Goal: Transaction & Acquisition: Obtain resource

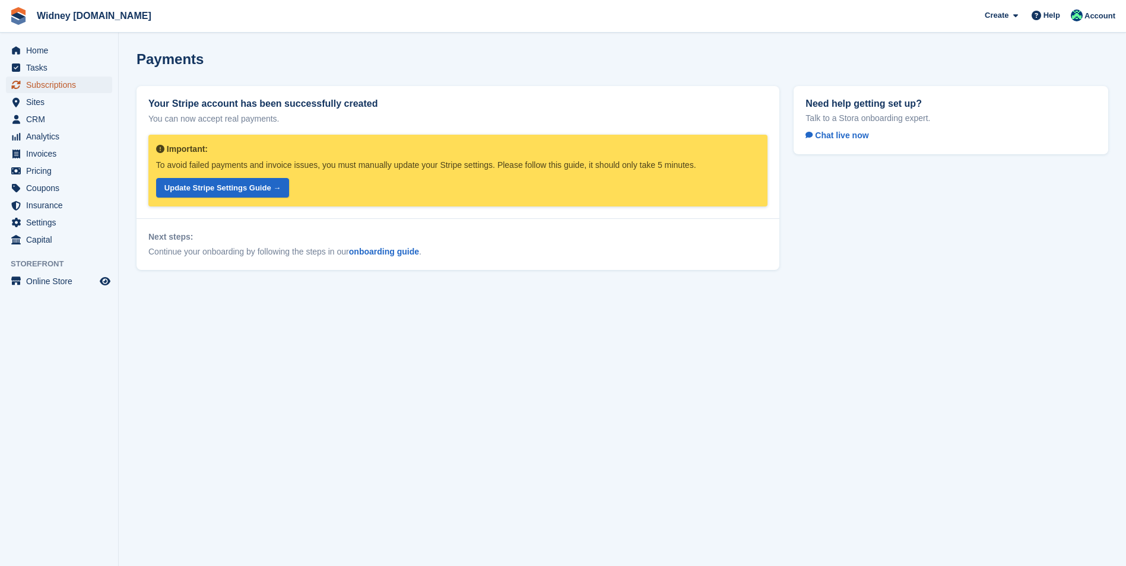
click at [52, 85] on span "Subscriptions" at bounding box center [61, 85] width 71 height 17
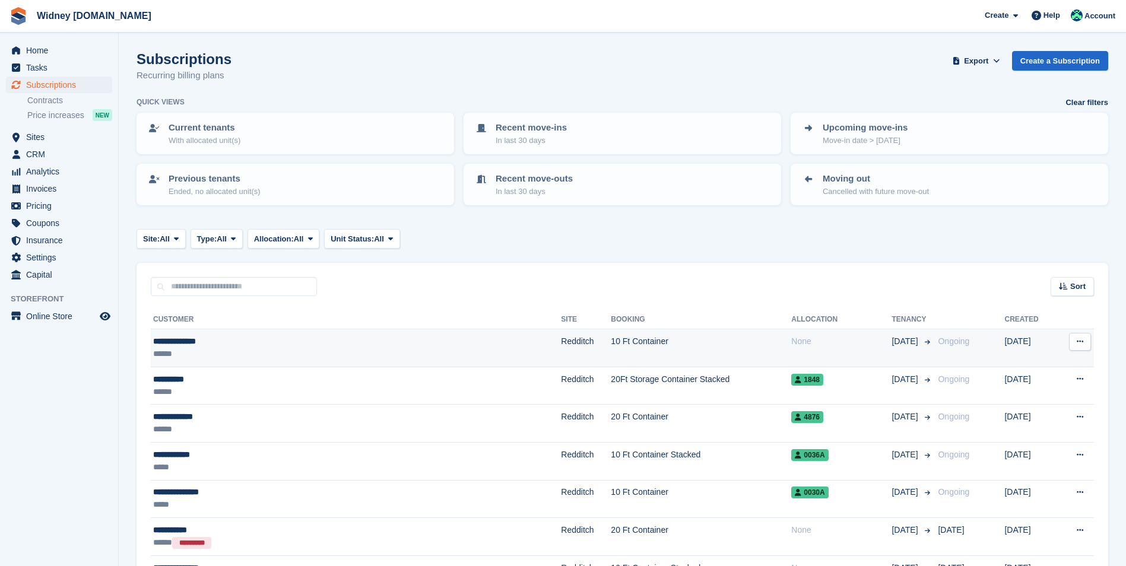
click at [210, 344] on div "**********" at bounding box center [287, 341] width 268 height 12
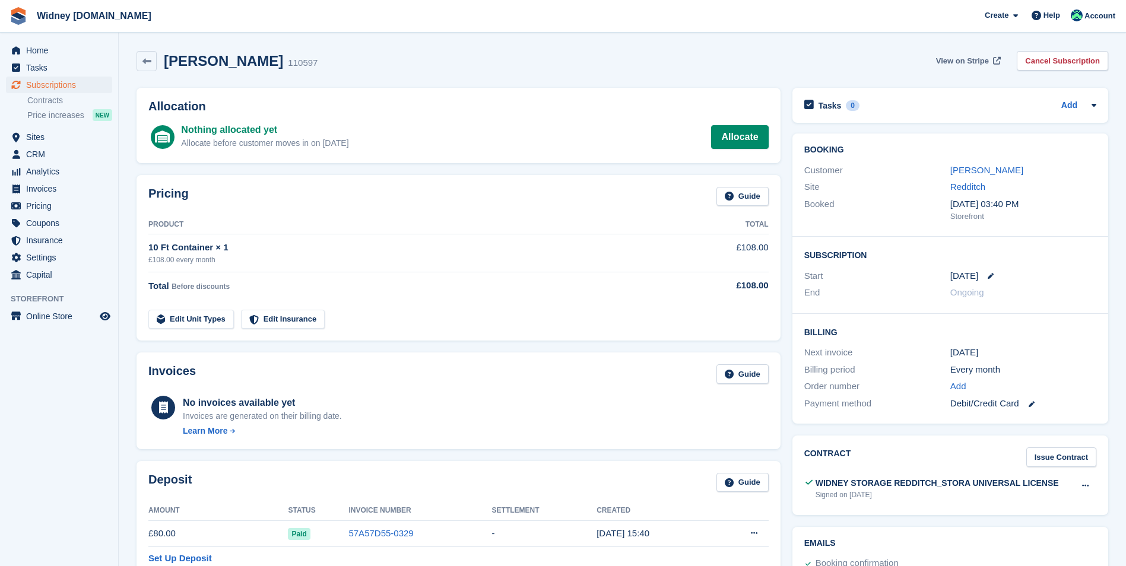
click at [981, 59] on span "View on Stripe" at bounding box center [962, 61] width 53 height 12
click at [1059, 62] on link "Cancel Subscription" at bounding box center [1062, 61] width 91 height 20
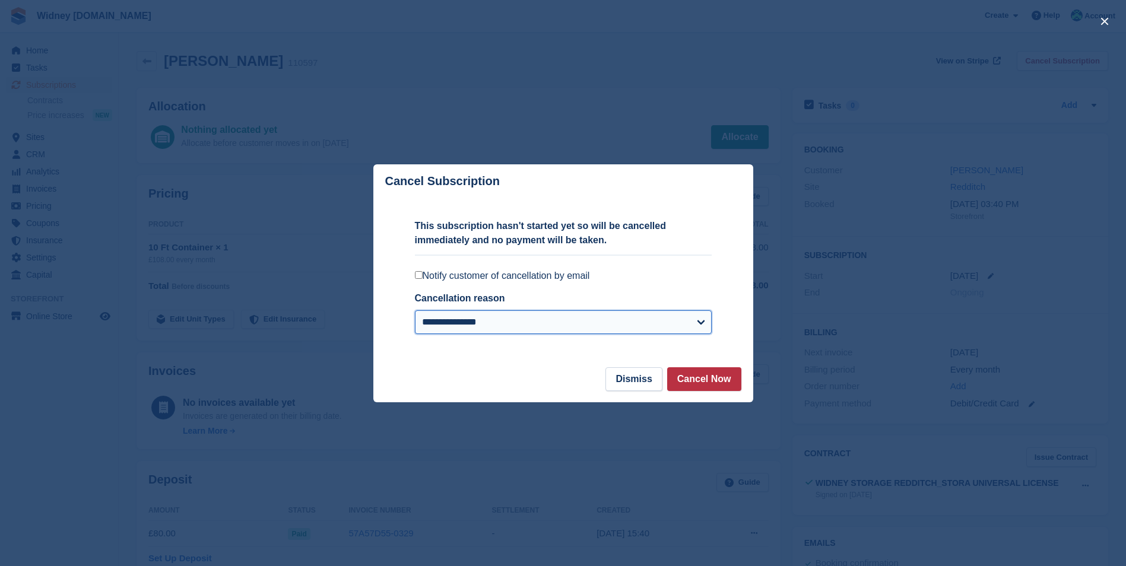
click at [702, 320] on select "**********" at bounding box center [563, 323] width 297 height 24
select select "*****"
click at [415, 311] on select "**********" at bounding box center [563, 323] width 297 height 24
click at [699, 378] on button "Cancel Now" at bounding box center [704, 380] width 74 height 24
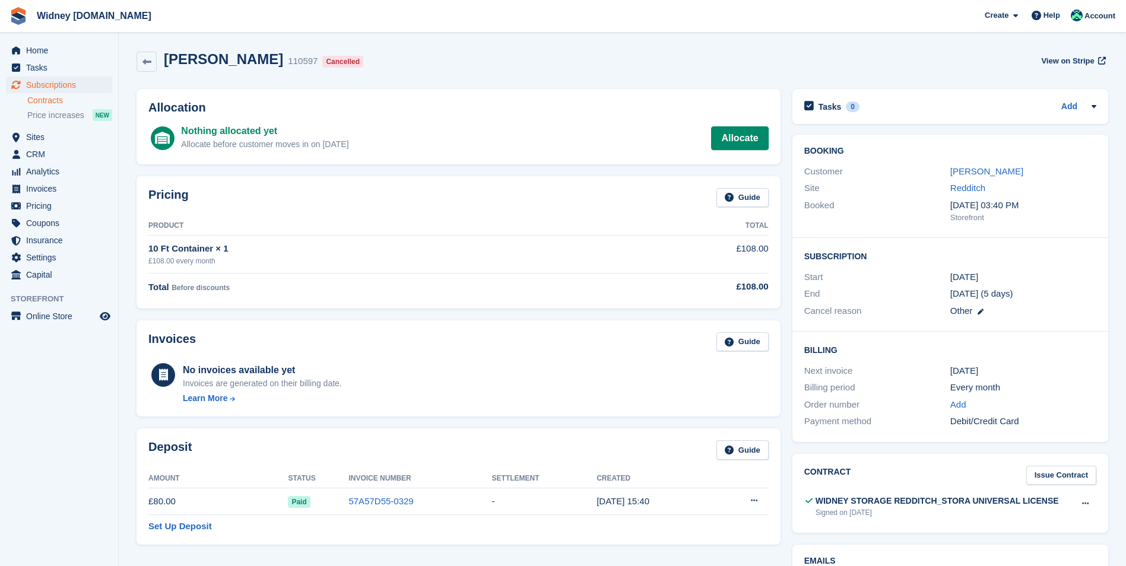
click at [43, 102] on link "Contracts" at bounding box center [69, 100] width 85 height 11
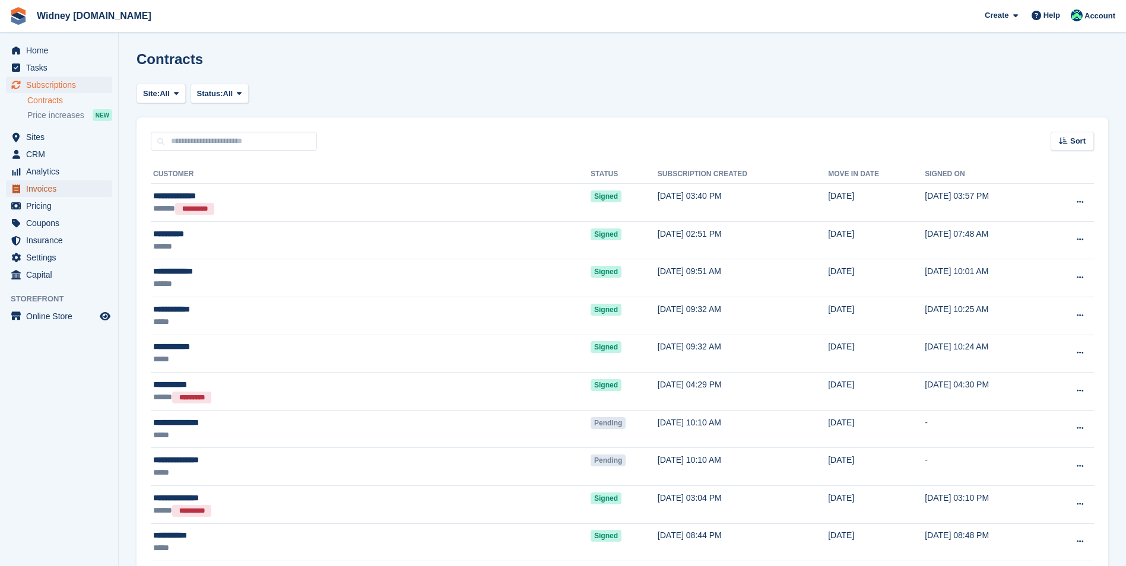
click at [37, 191] on span "Invoices" at bounding box center [61, 189] width 71 height 17
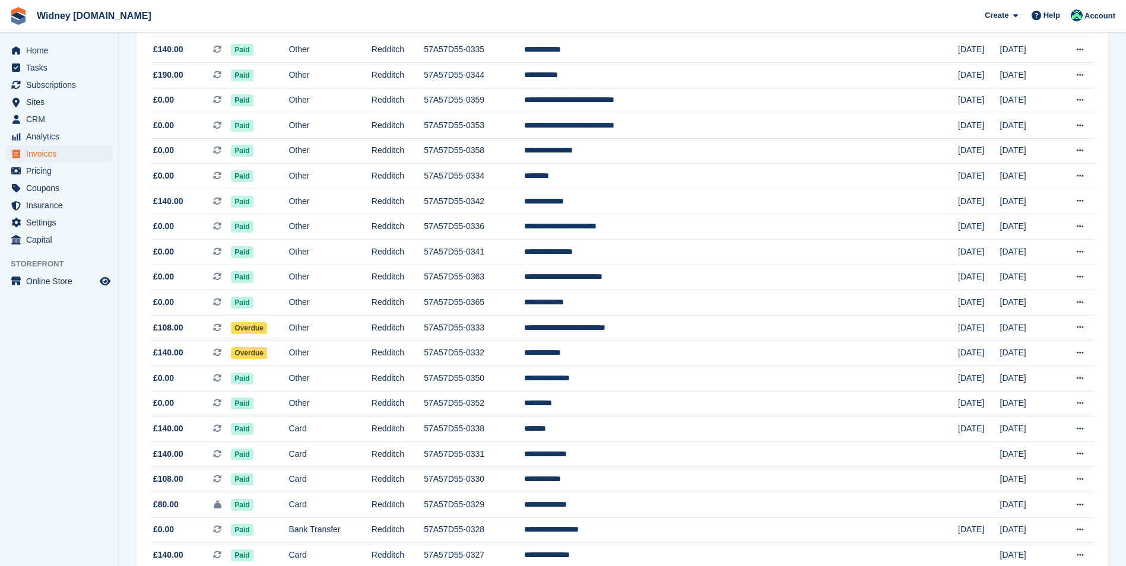
scroll to position [891, 0]
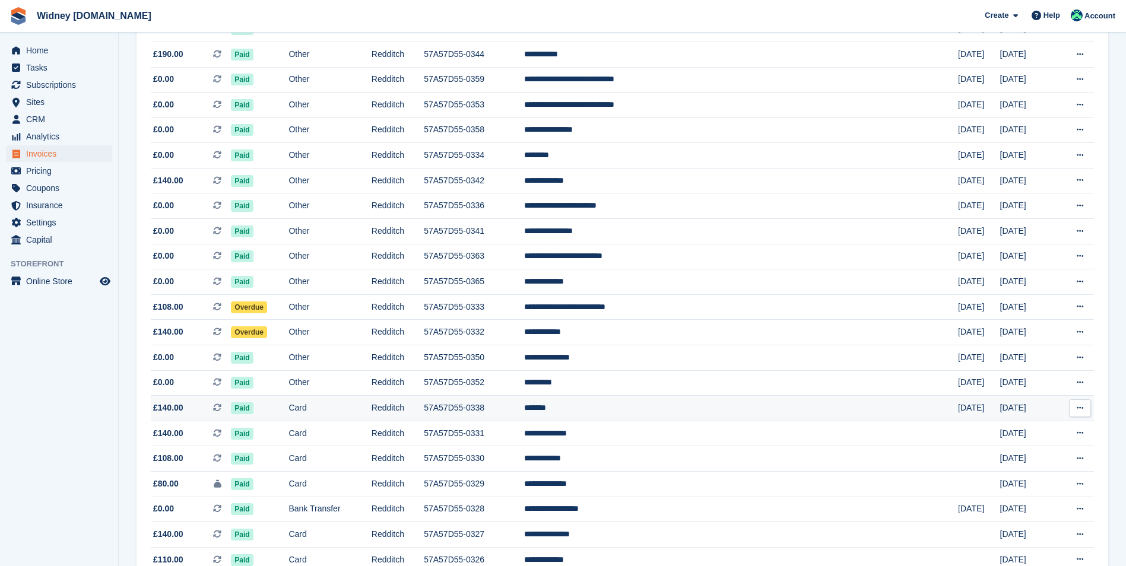
click at [163, 409] on span "£140.00" at bounding box center [168, 408] width 30 height 12
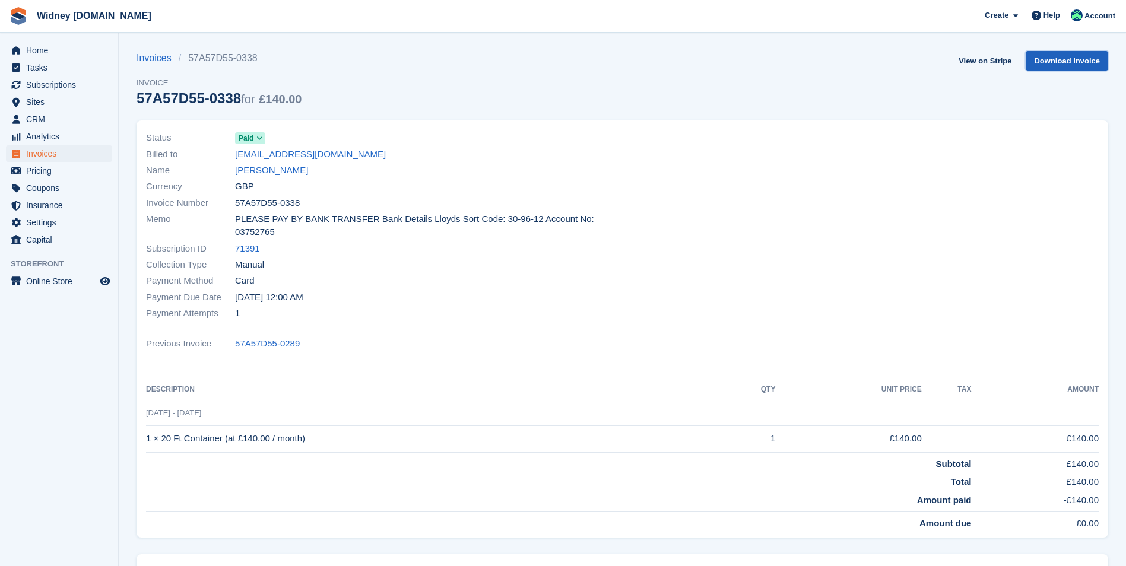
click at [1088, 60] on link "Download Invoice" at bounding box center [1067, 61] width 83 height 20
click at [1055, 56] on link "Download Invoice" at bounding box center [1067, 61] width 83 height 20
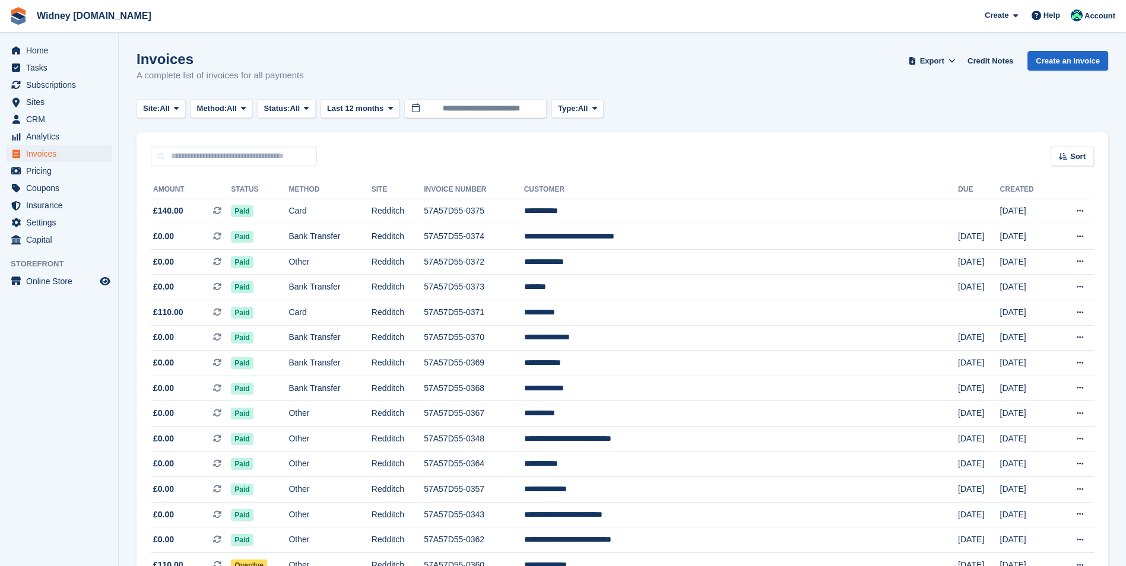
scroll to position [891, 0]
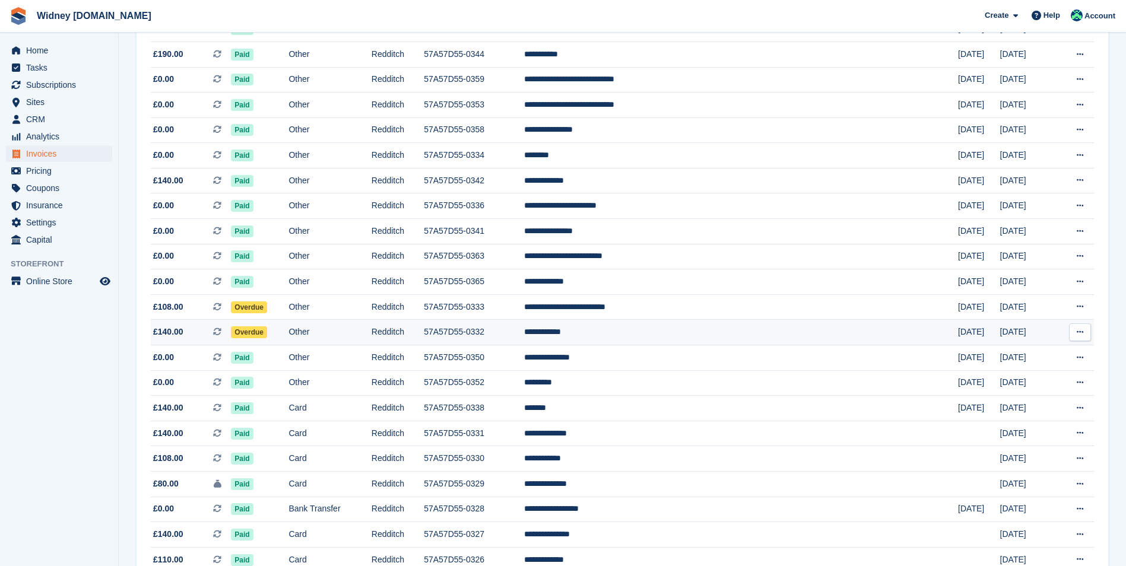
click at [169, 331] on span "£140.00" at bounding box center [168, 332] width 30 height 12
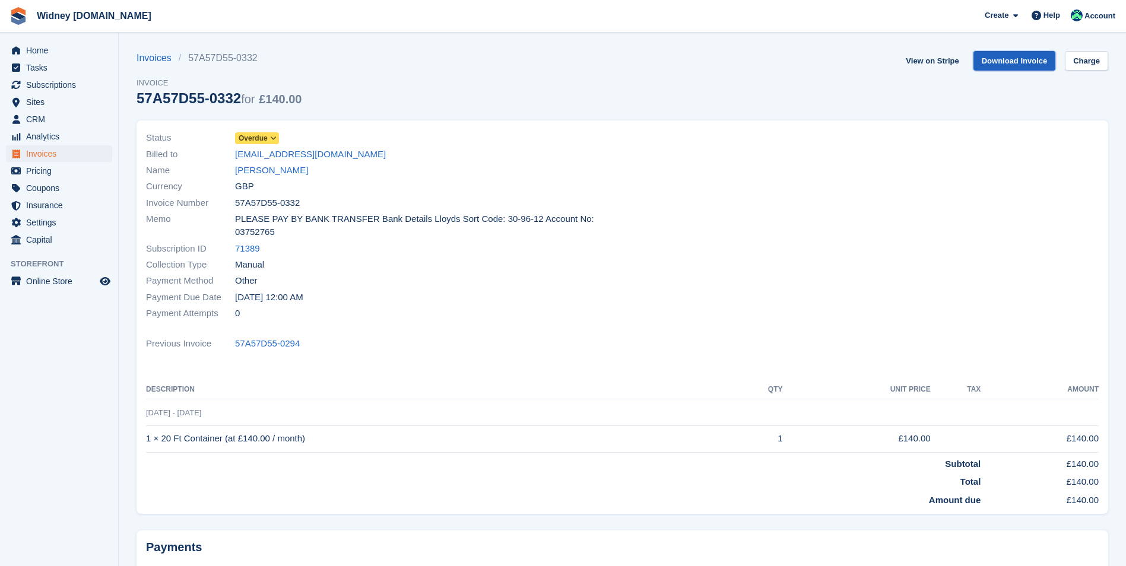
click at [1018, 57] on link "Download Invoice" at bounding box center [1015, 61] width 83 height 20
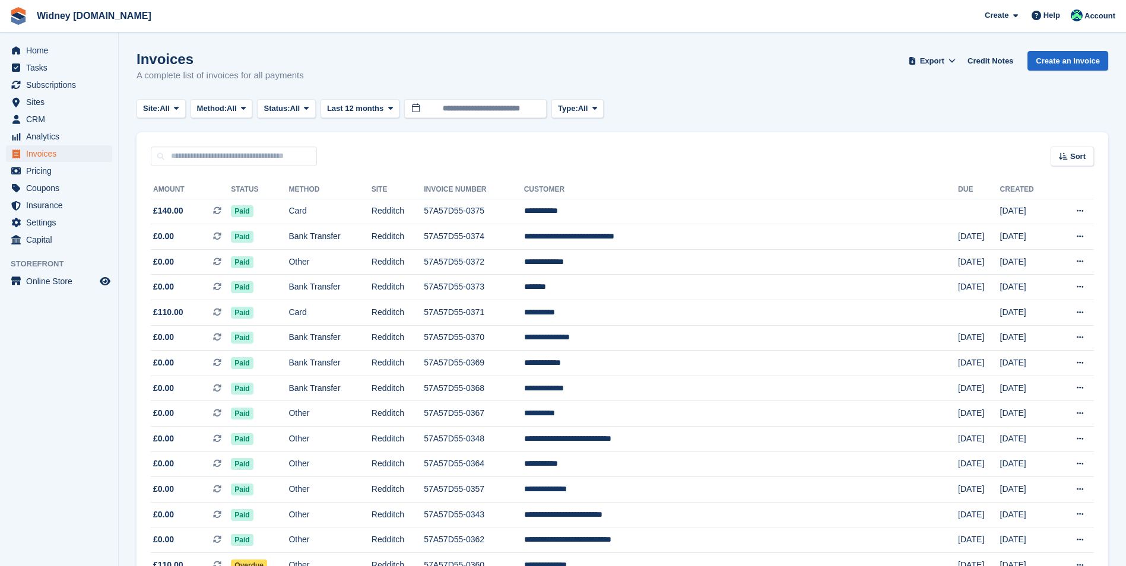
scroll to position [891, 0]
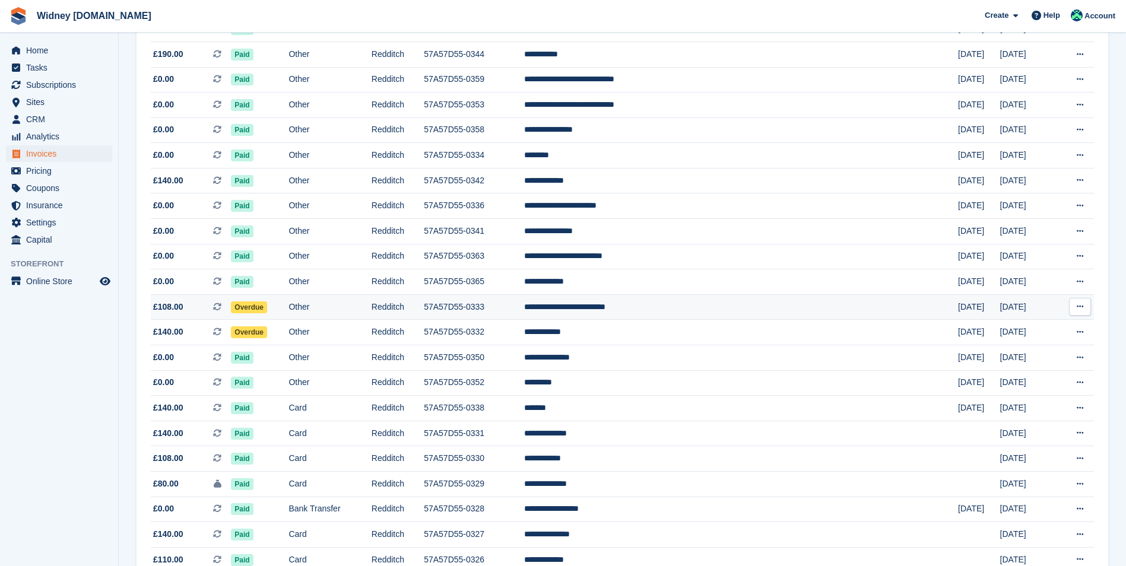
click at [174, 306] on span "£108.00" at bounding box center [168, 307] width 30 height 12
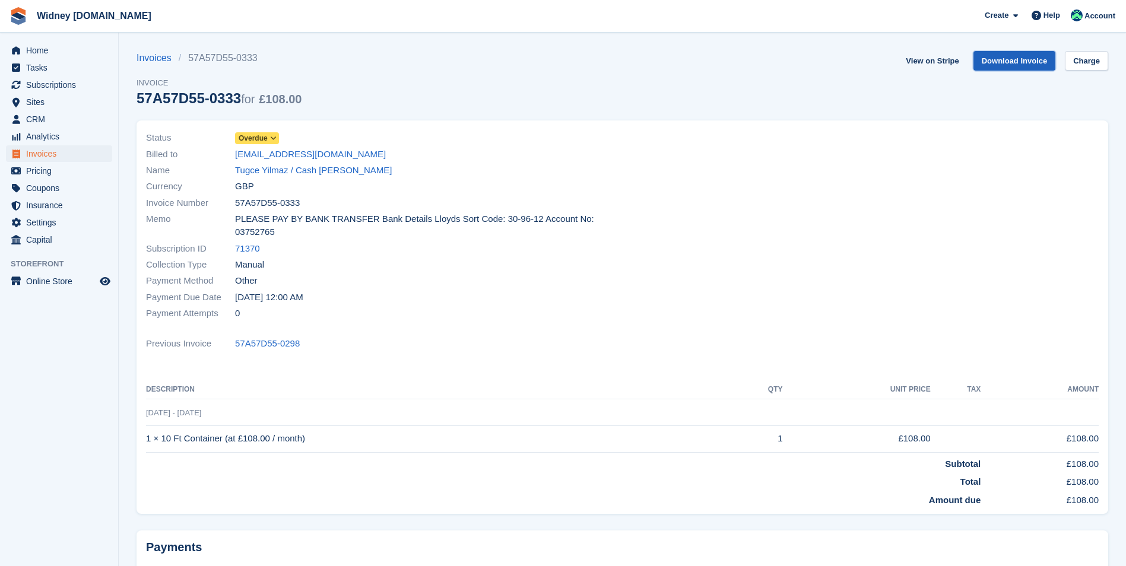
click at [996, 58] on link "Download Invoice" at bounding box center [1015, 61] width 83 height 20
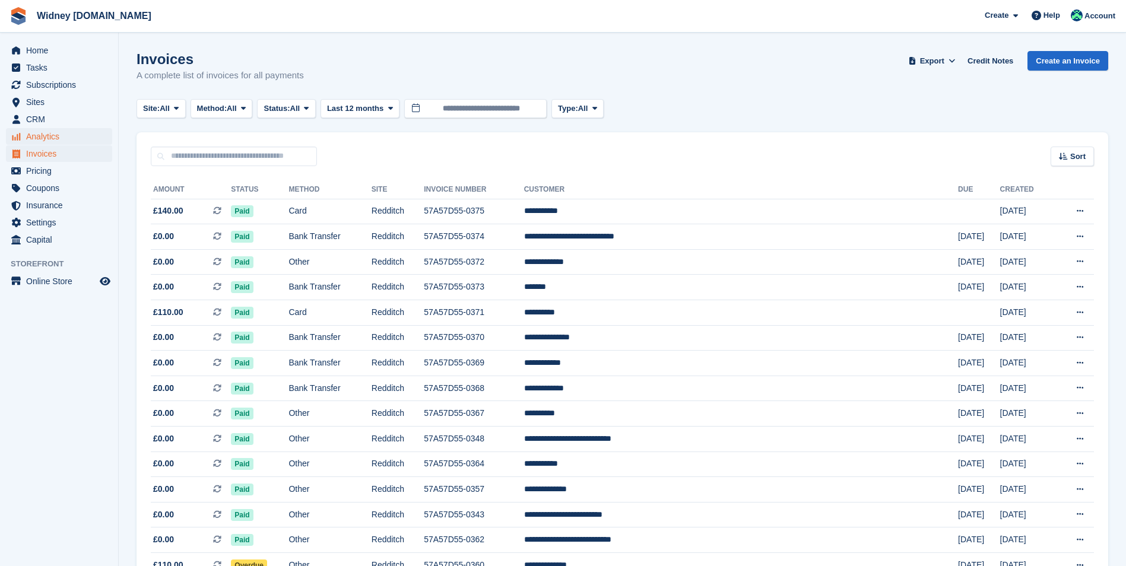
scroll to position [891, 0]
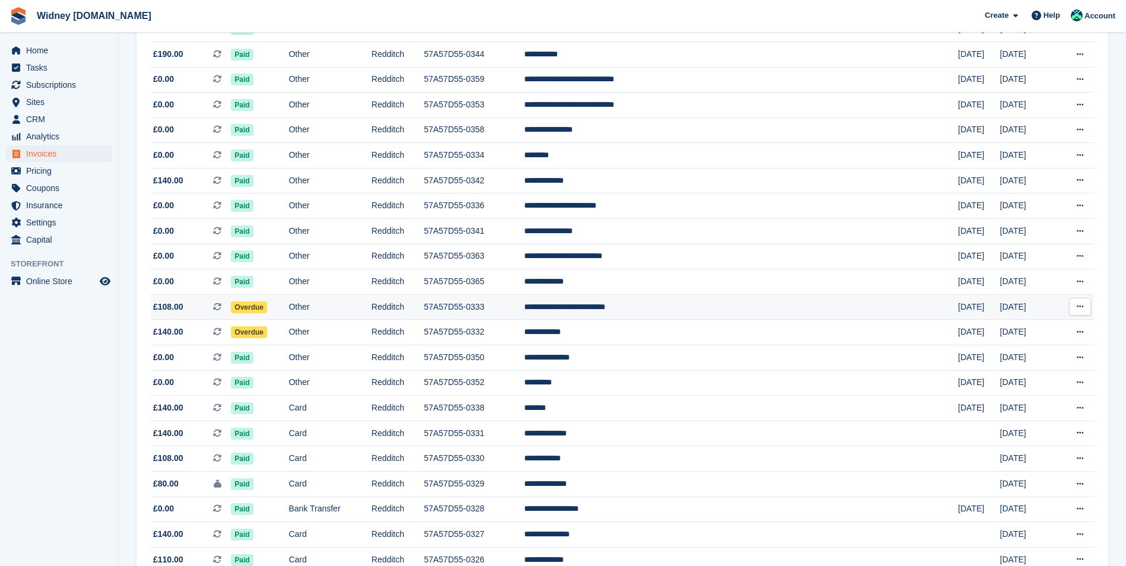
click at [166, 309] on span "£108.00" at bounding box center [168, 307] width 30 height 12
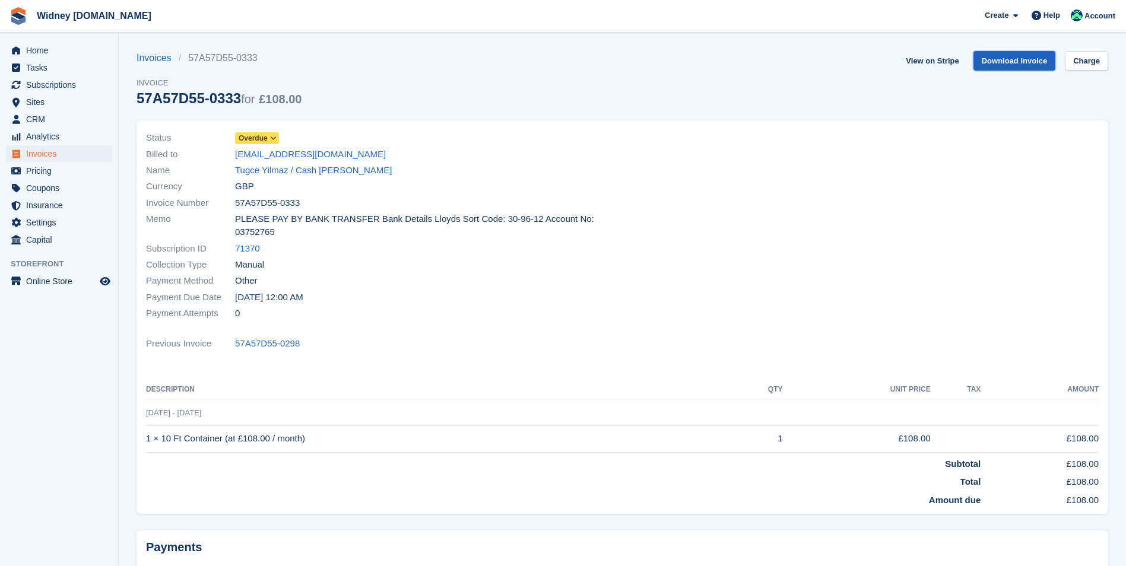
click at [1014, 61] on link "Download Invoice" at bounding box center [1015, 61] width 83 height 20
click at [747, 208] on div at bounding box center [865, 226] width 484 height 206
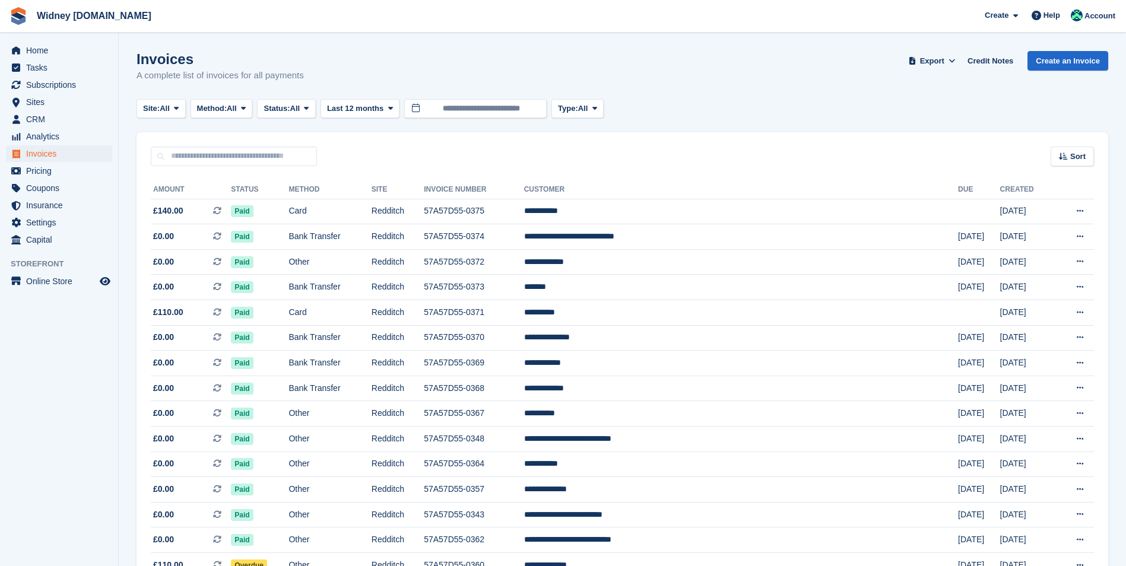
scroll to position [891, 0]
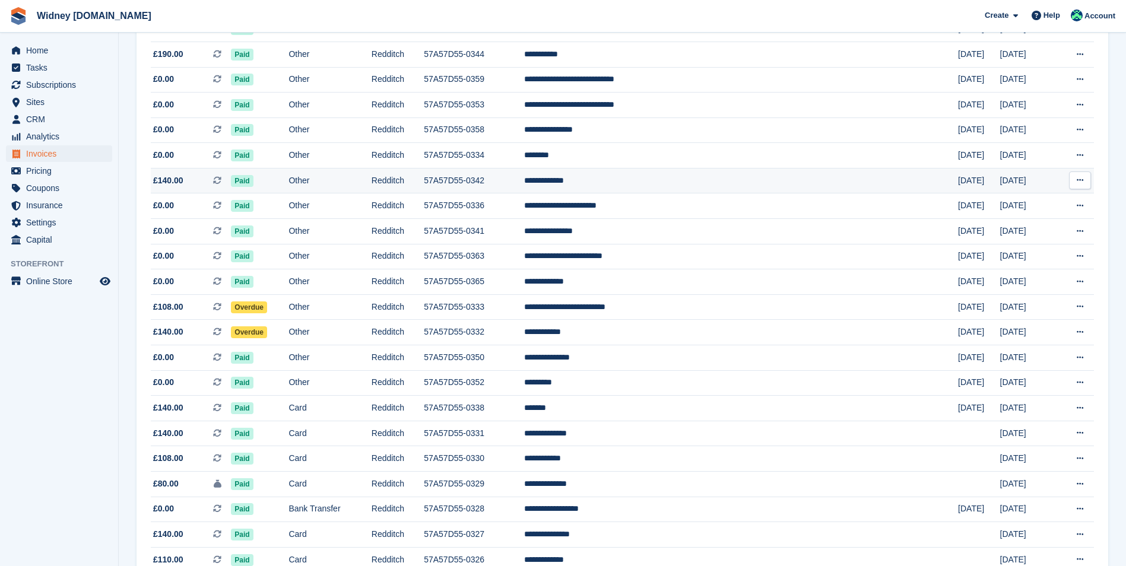
click at [163, 181] on span "£140.00" at bounding box center [168, 181] width 30 height 12
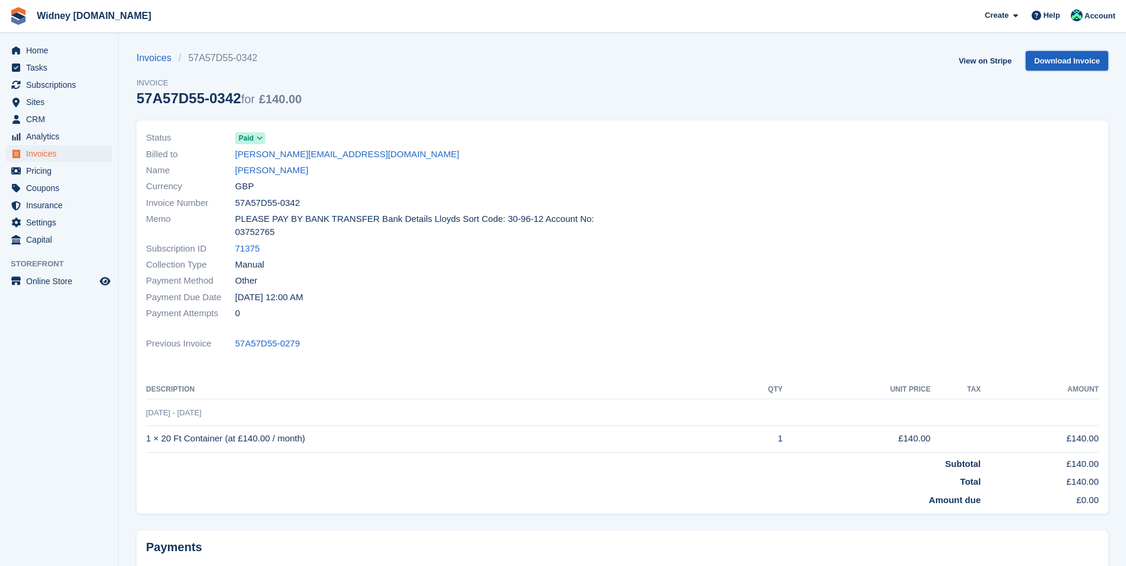
click at [1071, 61] on link "Download Invoice" at bounding box center [1067, 61] width 83 height 20
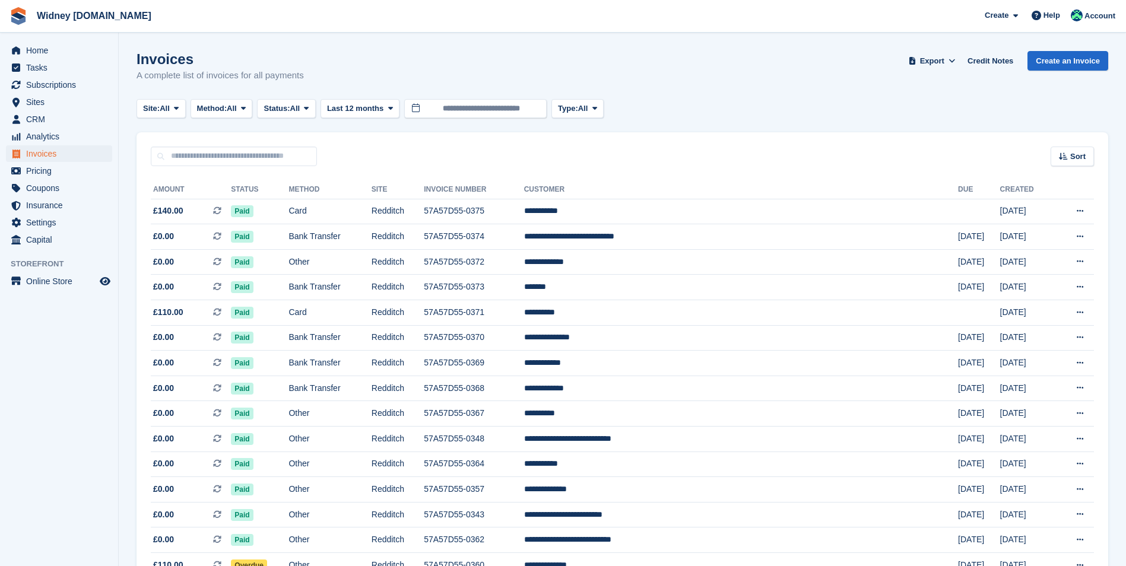
scroll to position [891, 0]
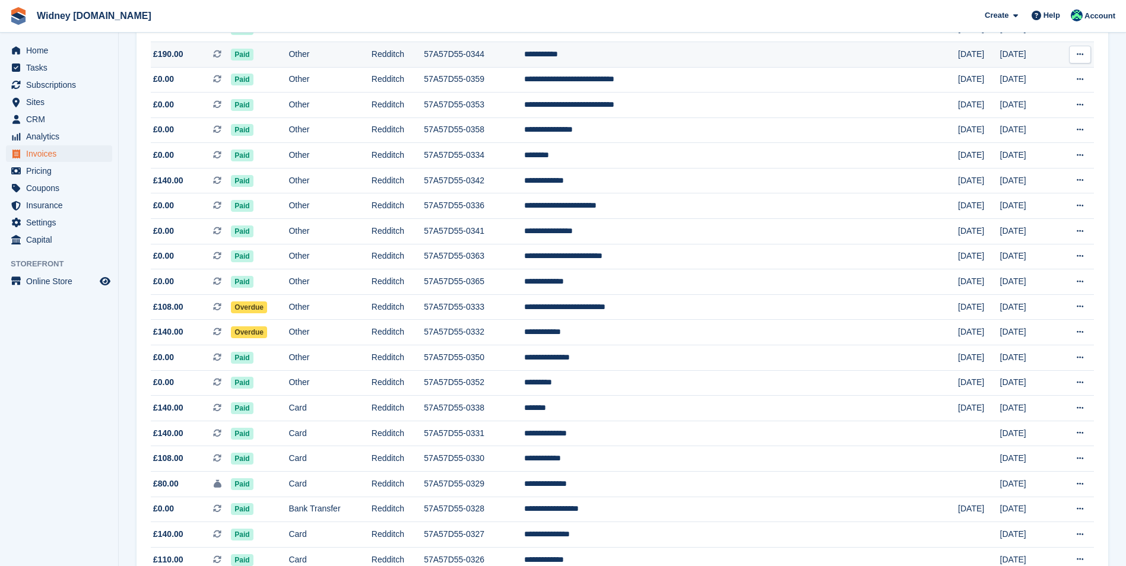
click at [176, 54] on span "£190.00" at bounding box center [168, 54] width 30 height 12
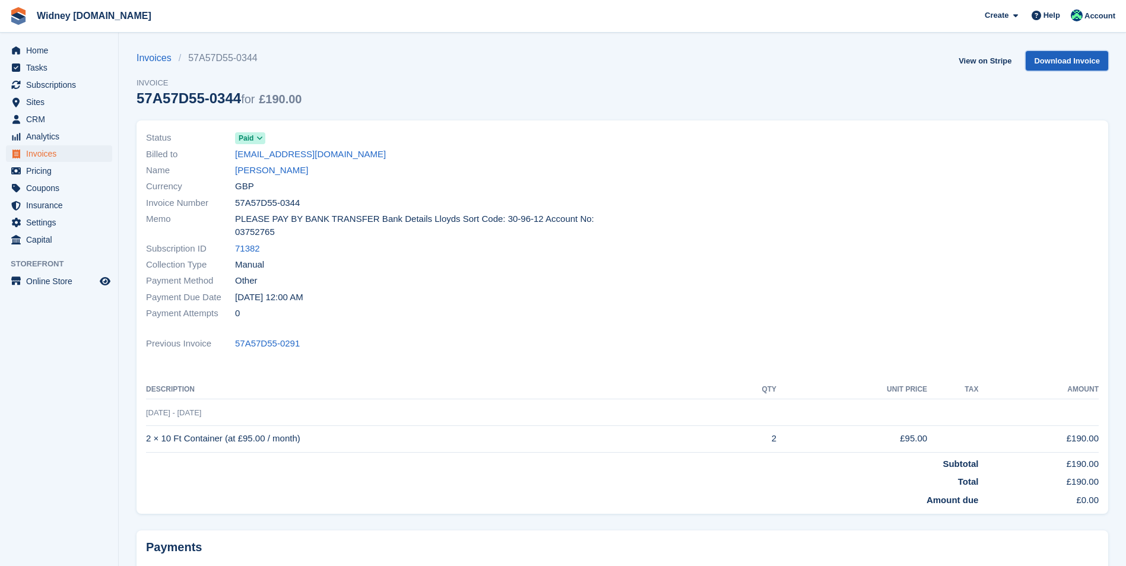
click at [1074, 56] on link "Download Invoice" at bounding box center [1067, 61] width 83 height 20
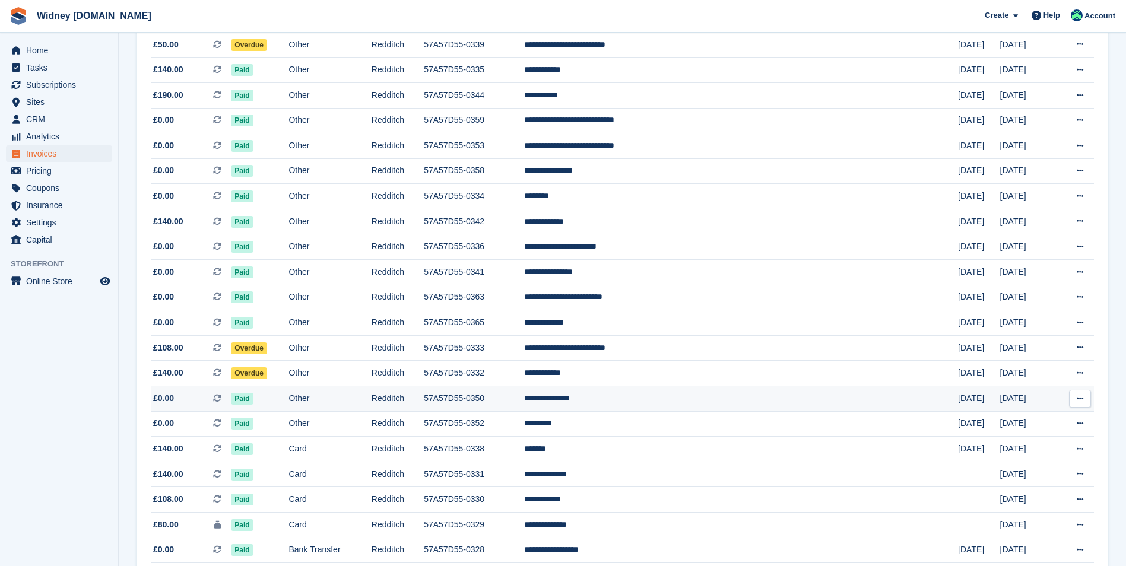
scroll to position [831, 0]
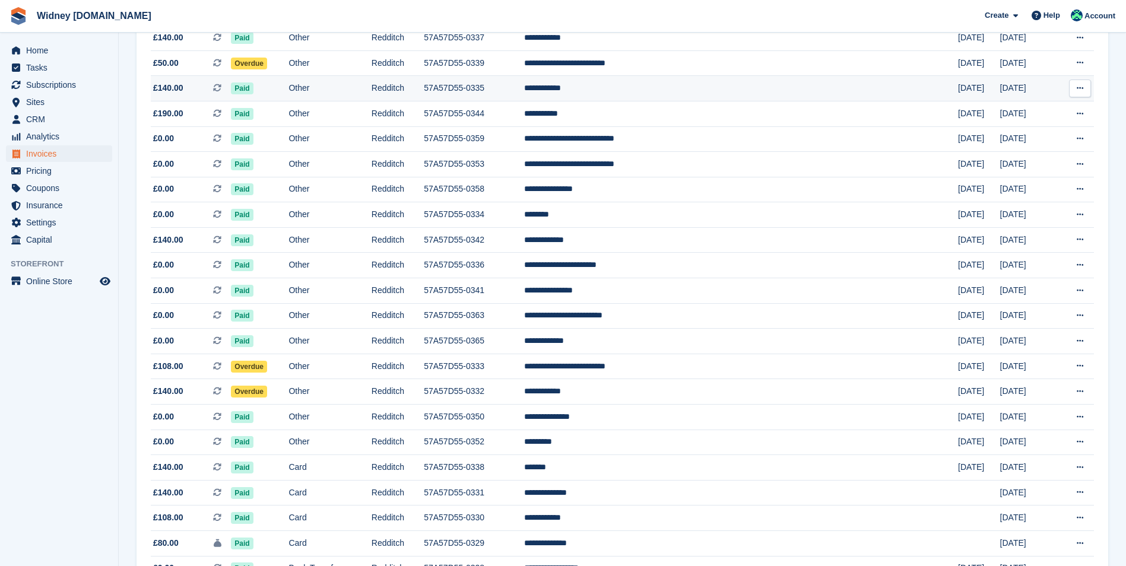
click at [182, 88] on span "£140.00 This is a recurring subscription invoice." at bounding box center [191, 88] width 80 height 12
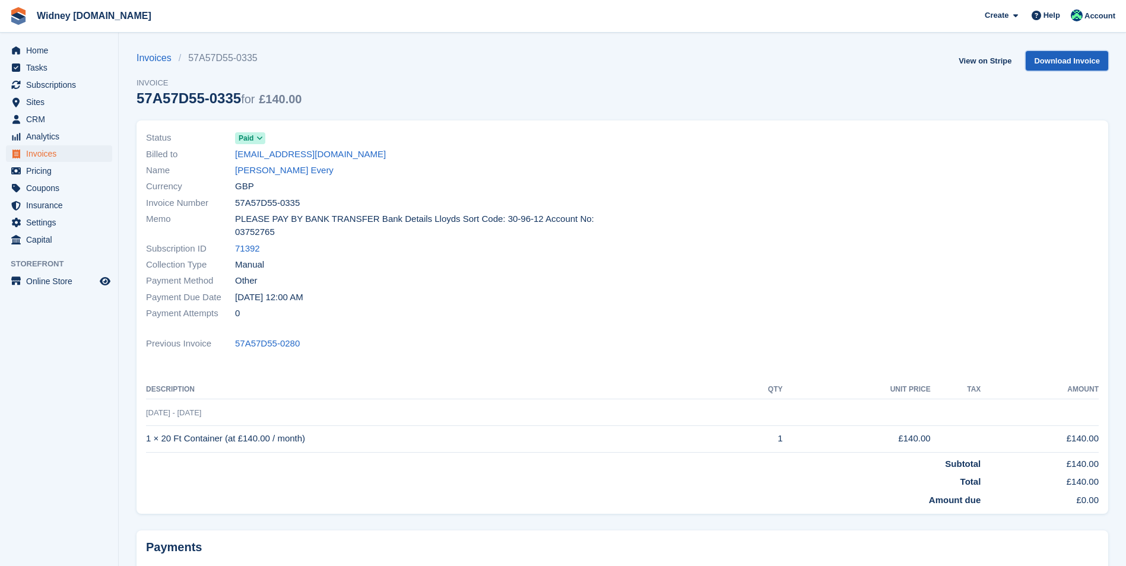
click at [1076, 56] on link "Download Invoice" at bounding box center [1067, 61] width 83 height 20
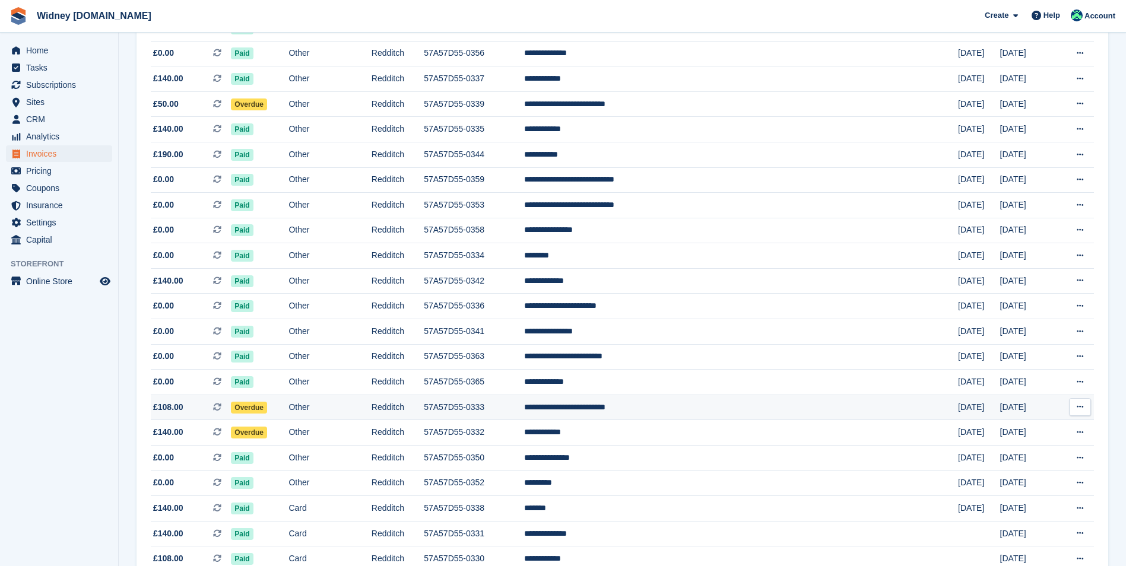
scroll to position [772, 0]
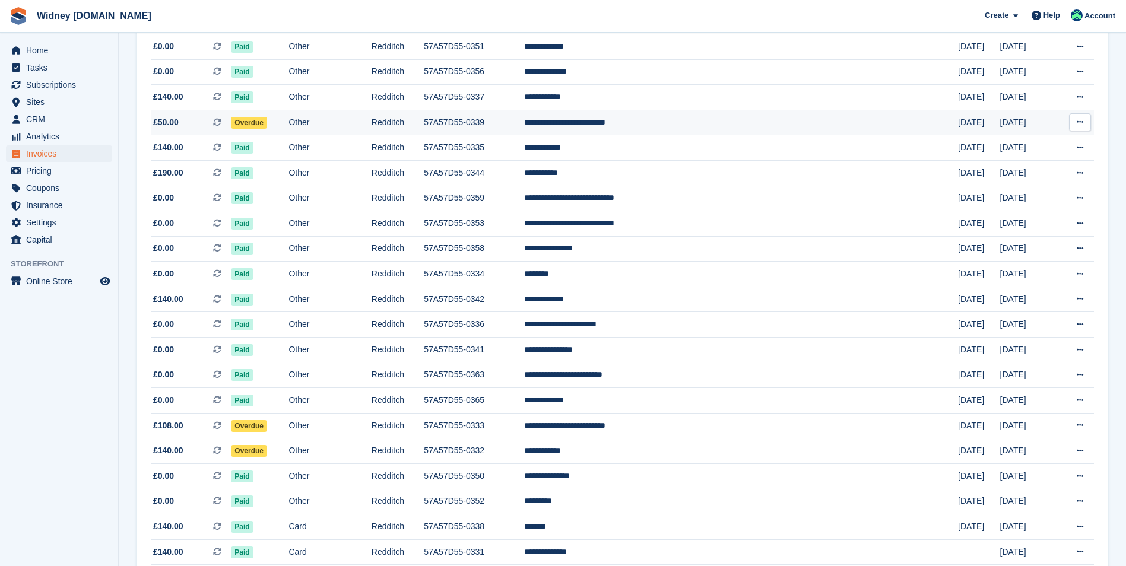
click at [164, 121] on span "£50.00" at bounding box center [166, 122] width 26 height 12
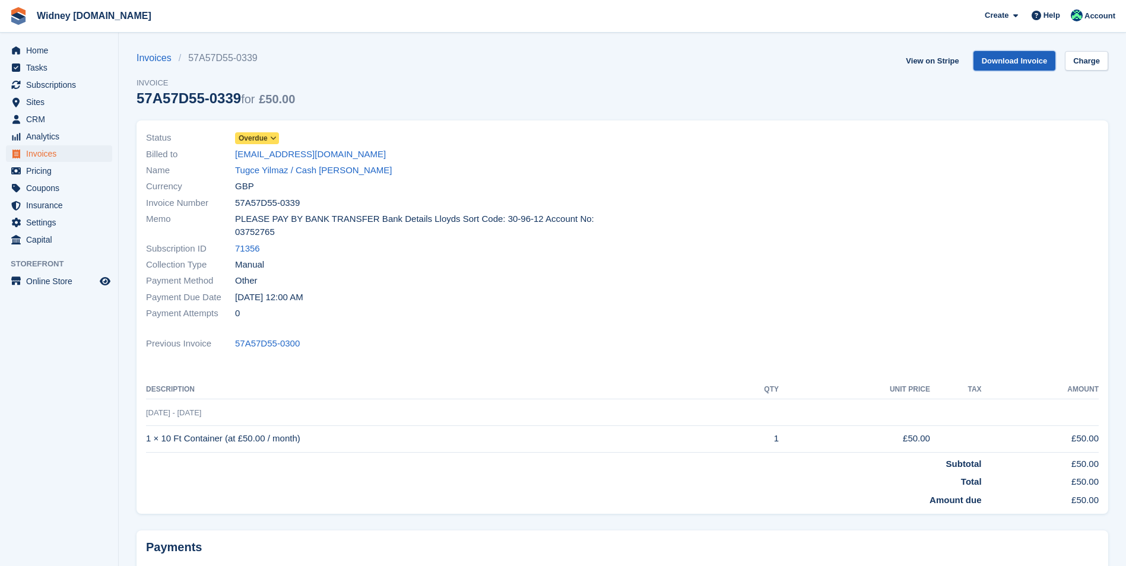
click at [1011, 62] on link "Download Invoice" at bounding box center [1015, 61] width 83 height 20
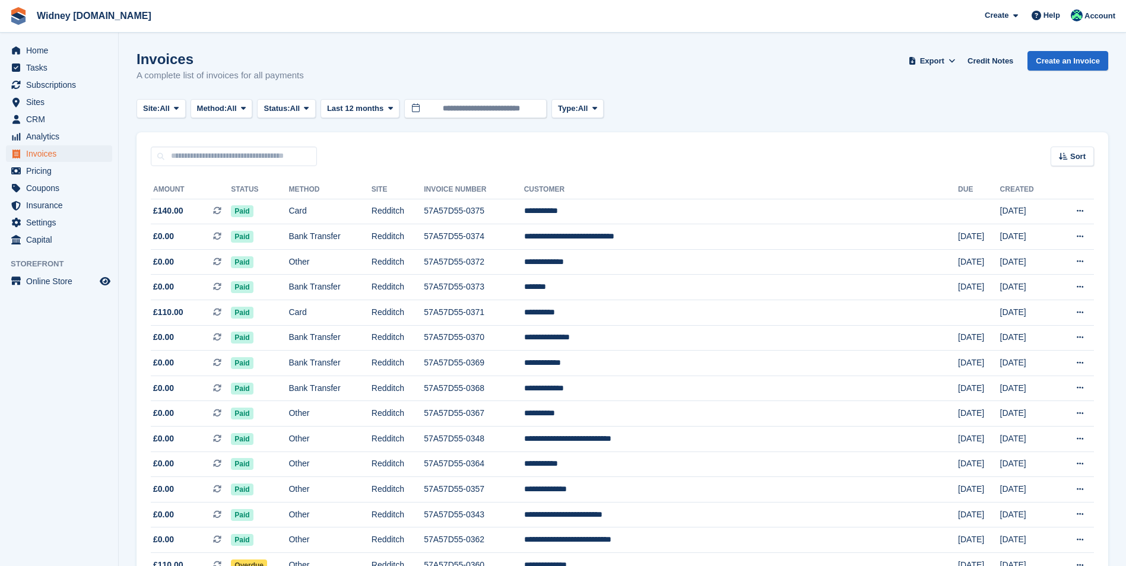
scroll to position [772, 0]
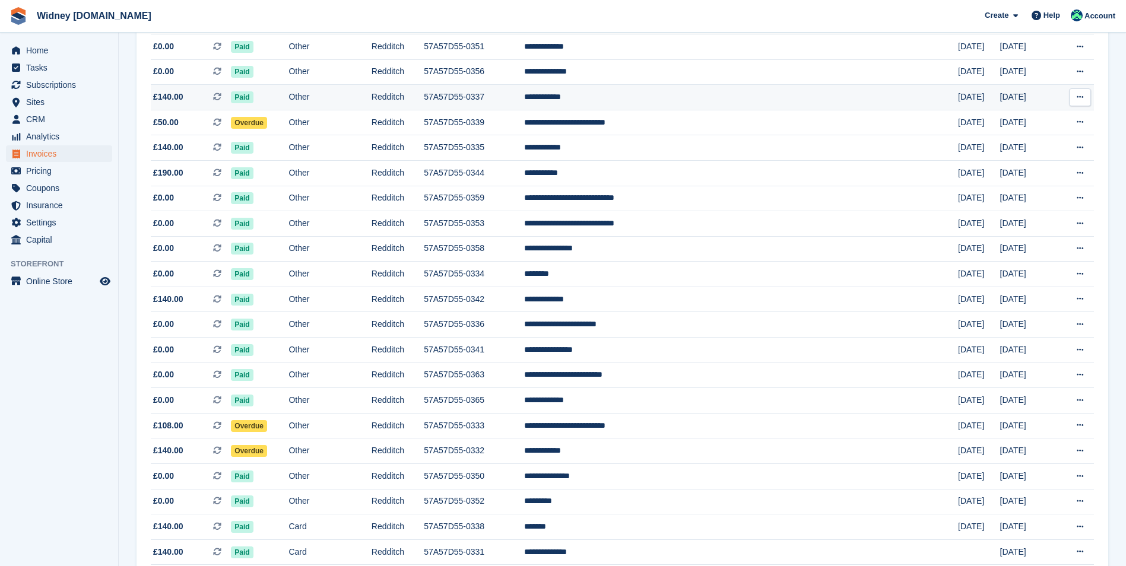
click at [170, 95] on span "£140.00" at bounding box center [168, 97] width 30 height 12
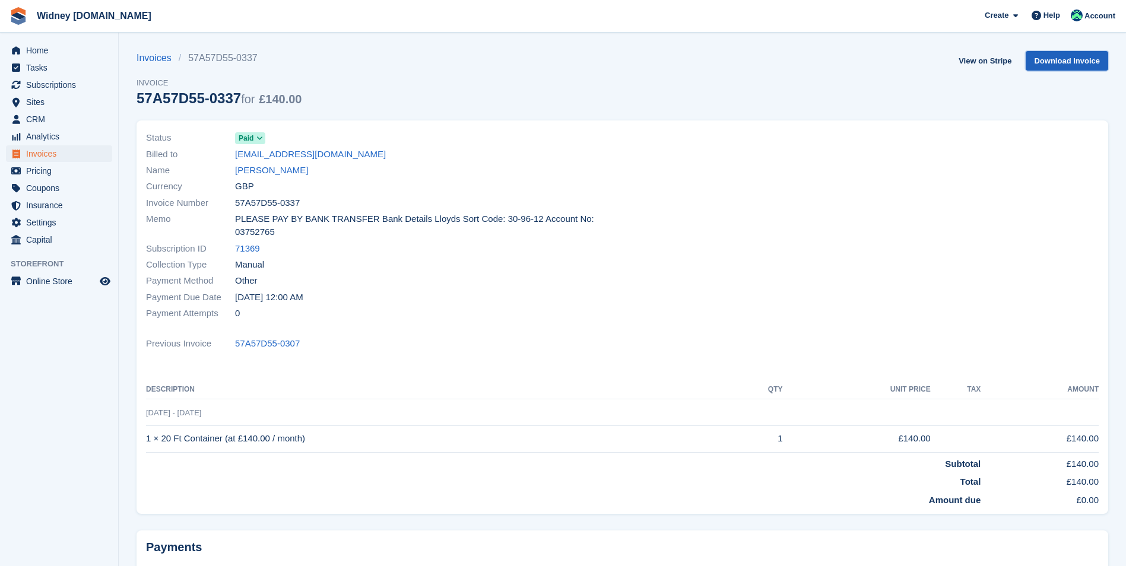
click at [1068, 57] on link "Download Invoice" at bounding box center [1067, 61] width 83 height 20
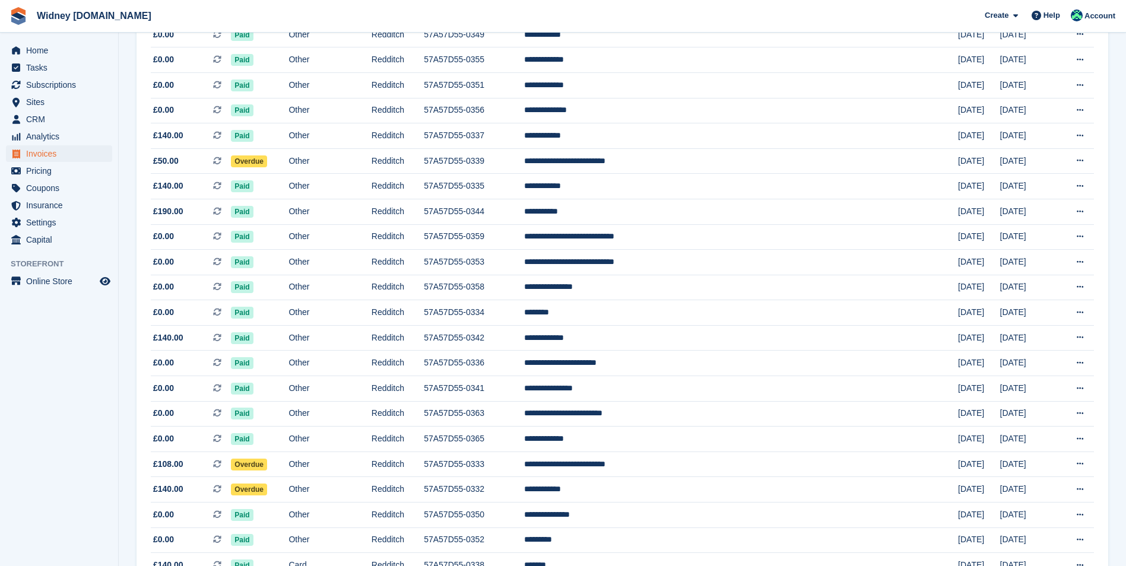
scroll to position [713, 0]
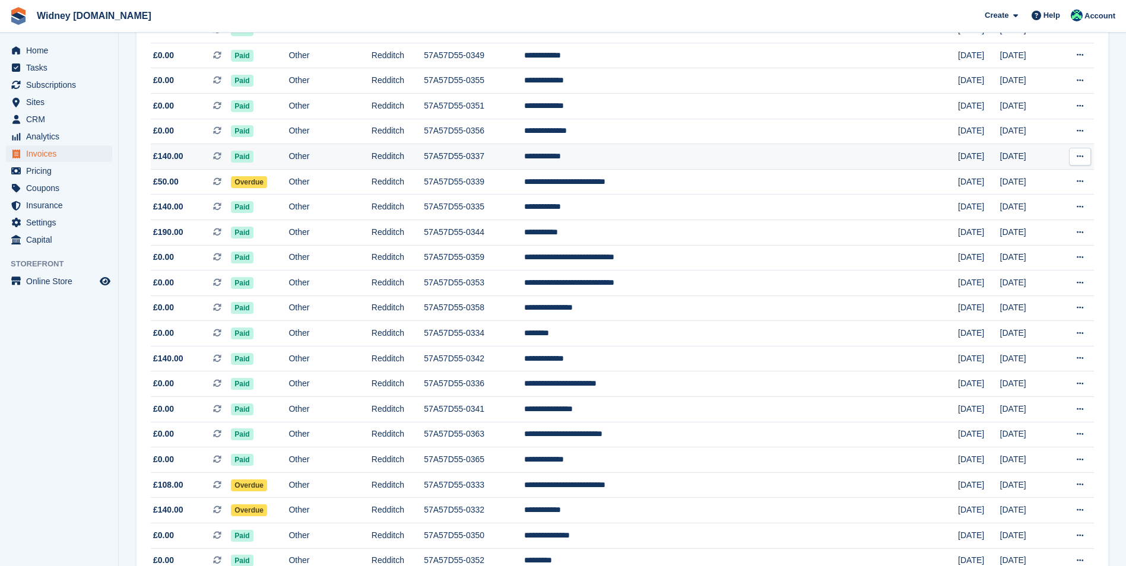
click at [173, 157] on span "£140.00" at bounding box center [168, 156] width 30 height 12
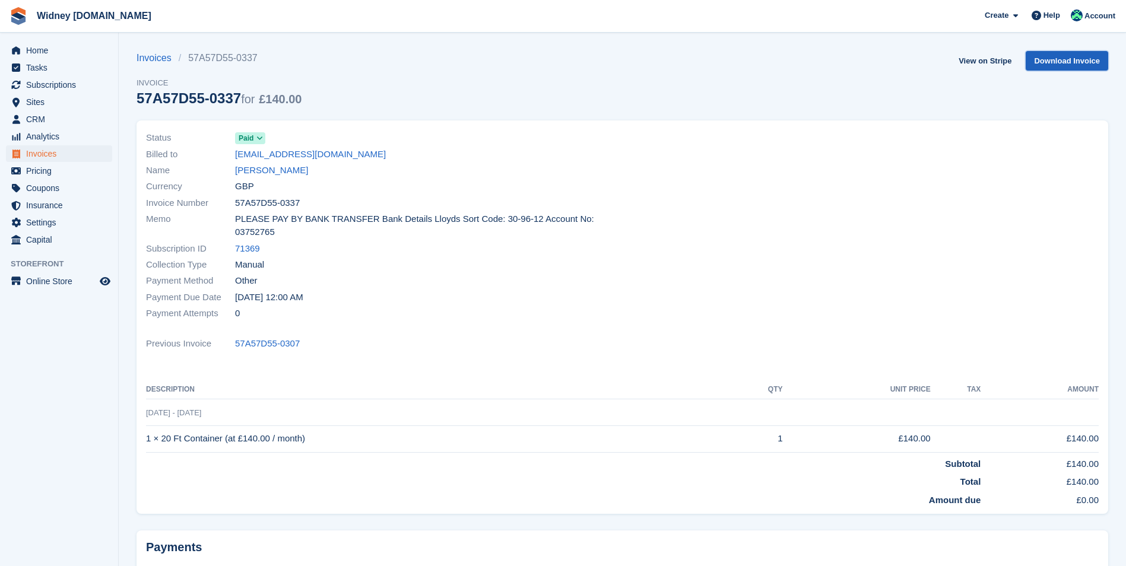
click at [1069, 58] on link "Download Invoice" at bounding box center [1067, 61] width 83 height 20
click at [751, 173] on div at bounding box center [865, 226] width 484 height 206
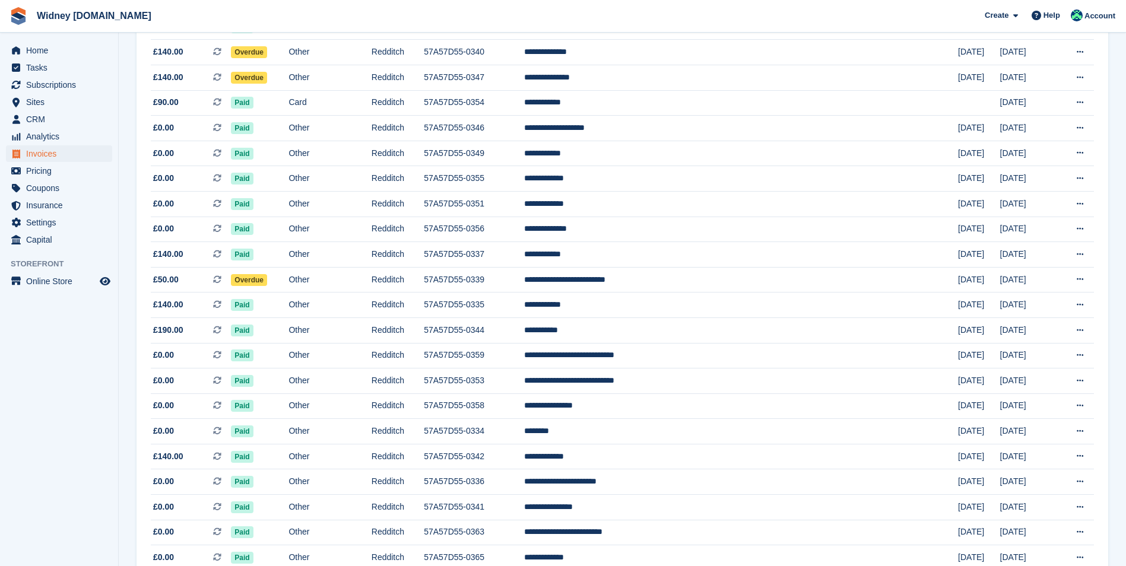
scroll to position [594, 0]
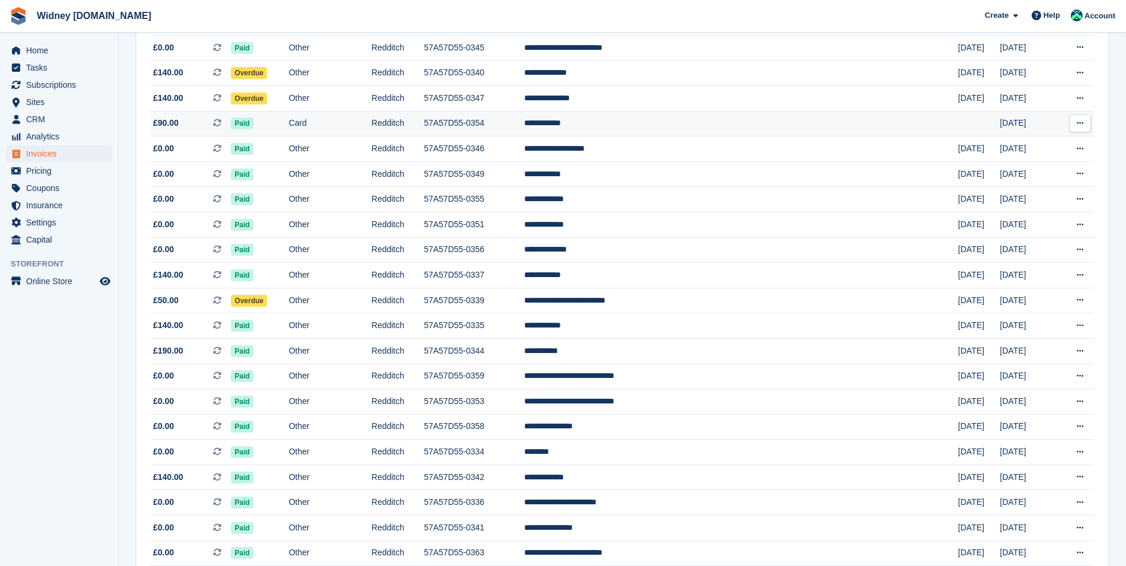
click at [176, 128] on span "£90.00" at bounding box center [166, 123] width 26 height 12
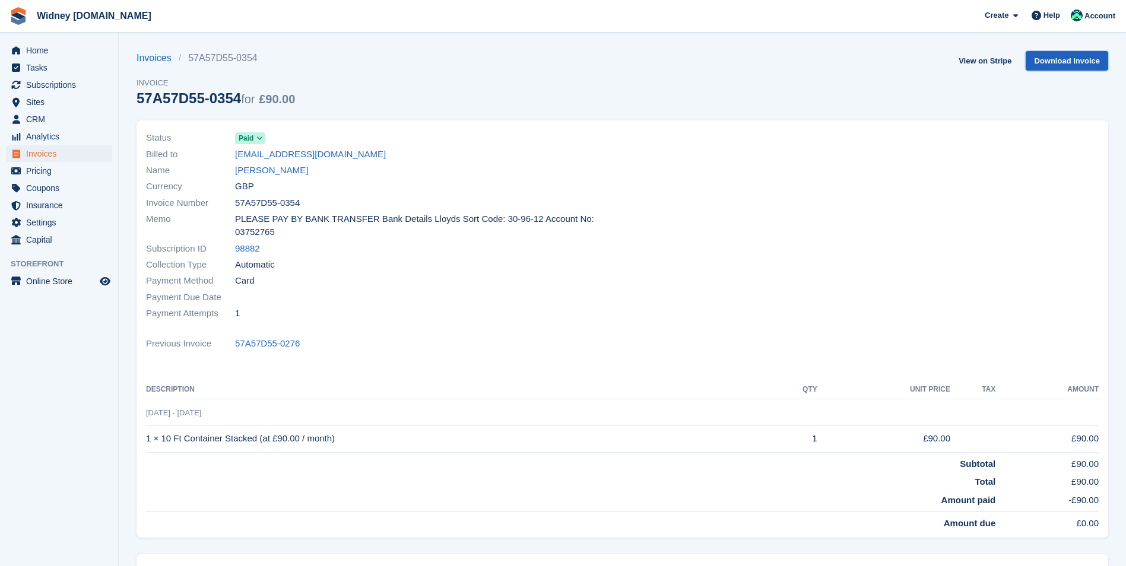
click at [1056, 59] on link "Download Invoice" at bounding box center [1067, 61] width 83 height 20
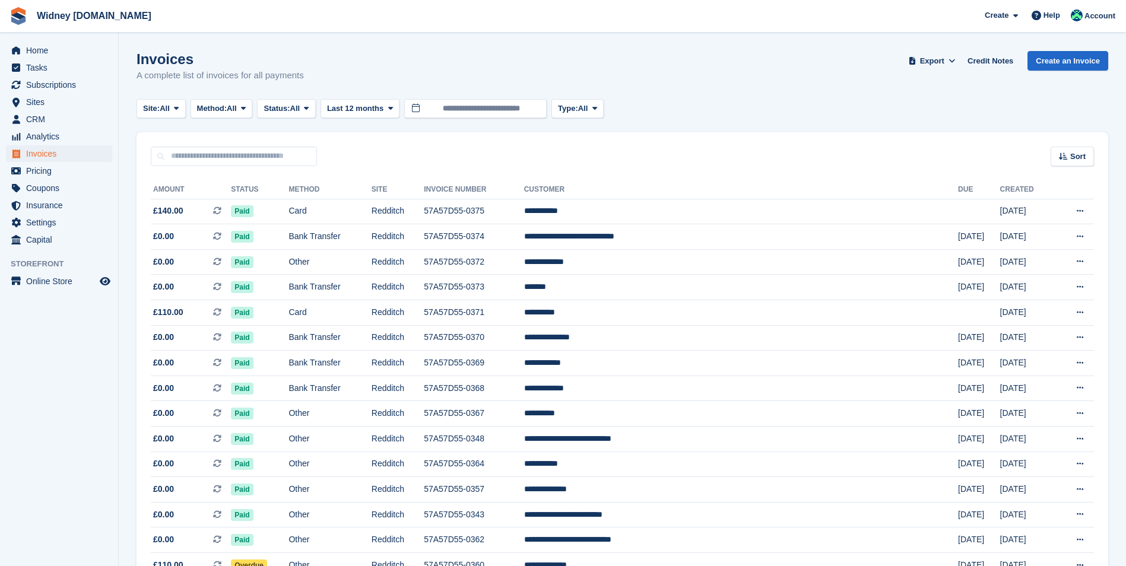
scroll to position [594, 0]
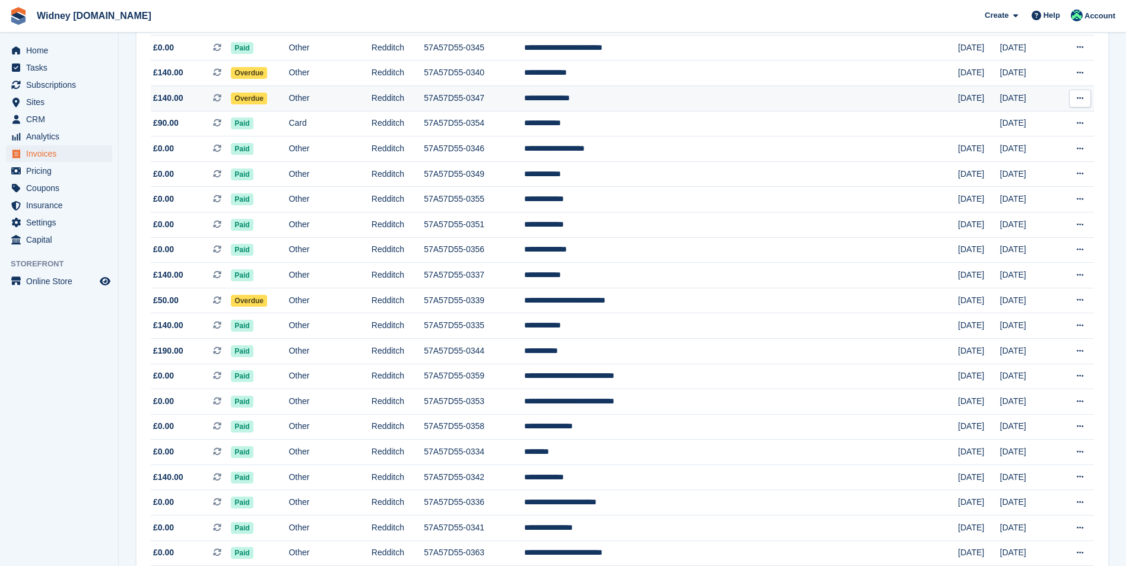
click at [181, 95] on span "£140.00" at bounding box center [168, 98] width 30 height 12
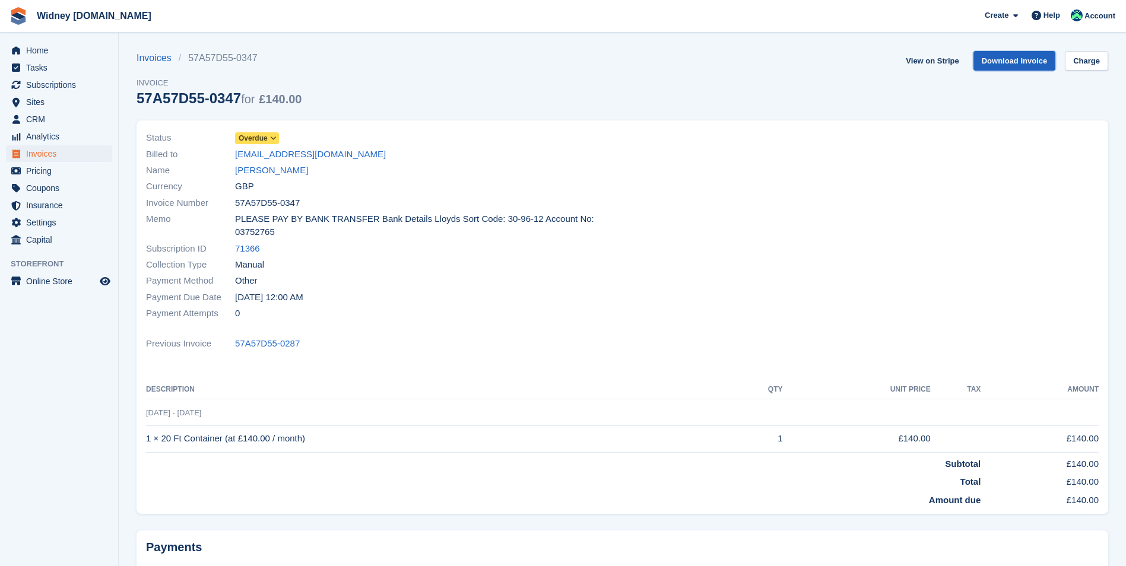
click at [1025, 58] on link "Download Invoice" at bounding box center [1015, 61] width 83 height 20
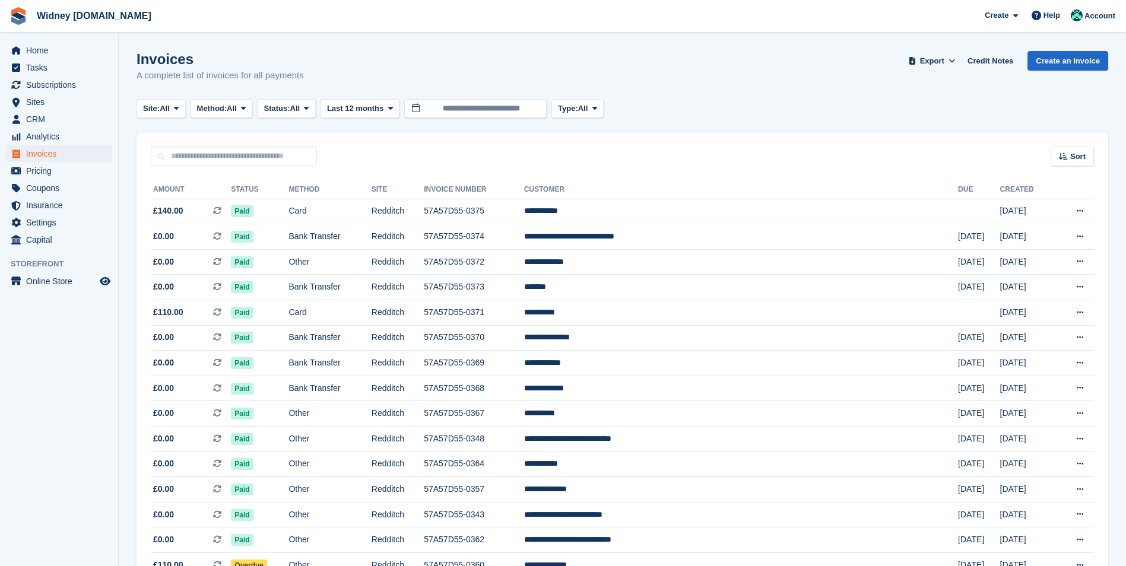
scroll to position [594, 0]
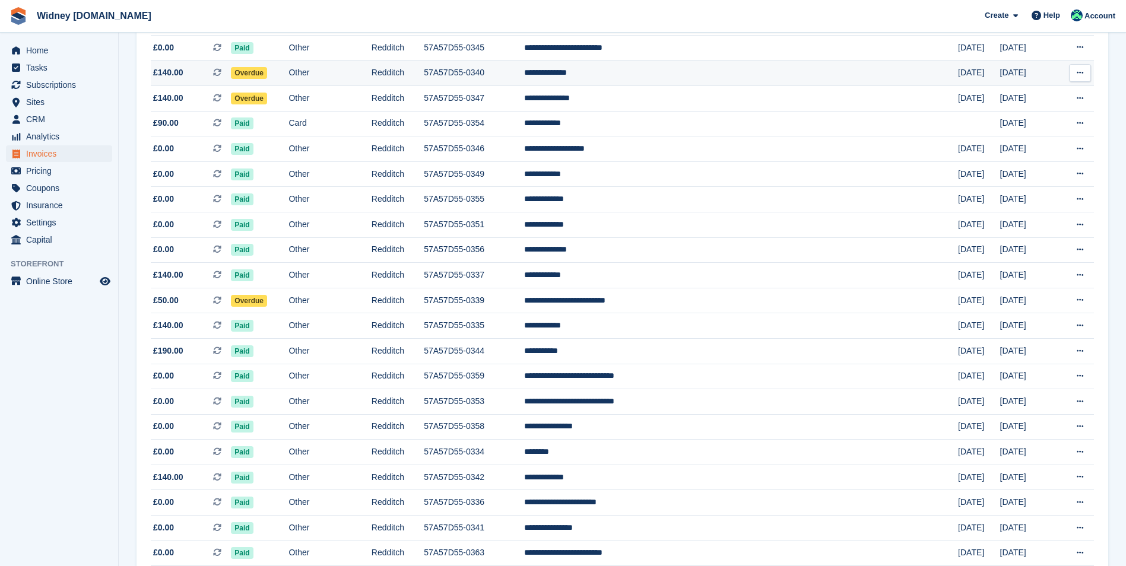
click at [166, 74] on span "£140.00" at bounding box center [168, 73] width 30 height 12
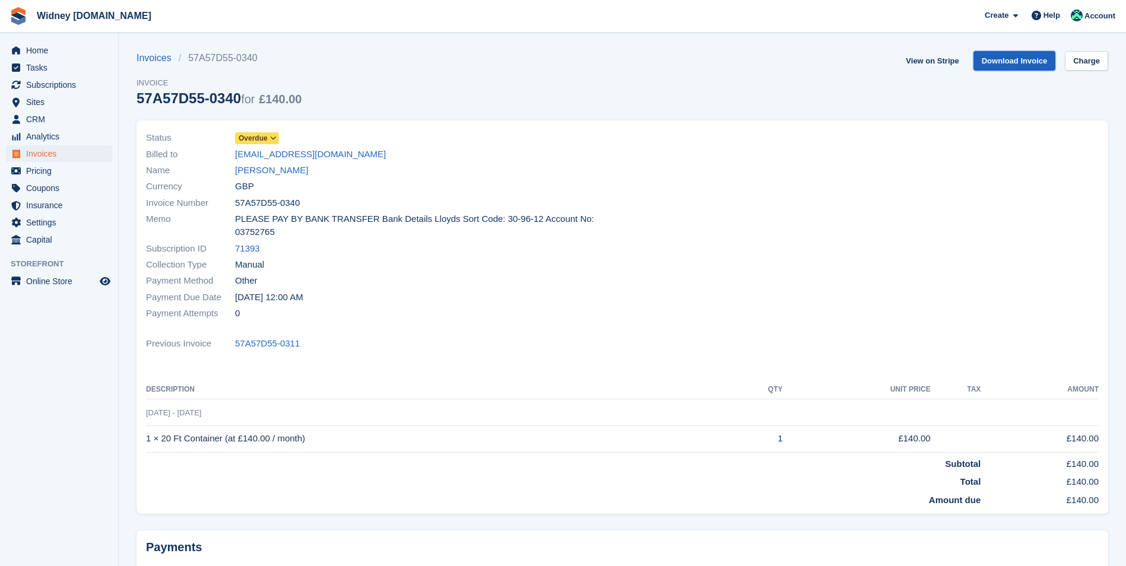
click at [1006, 61] on link "Download Invoice" at bounding box center [1015, 61] width 83 height 20
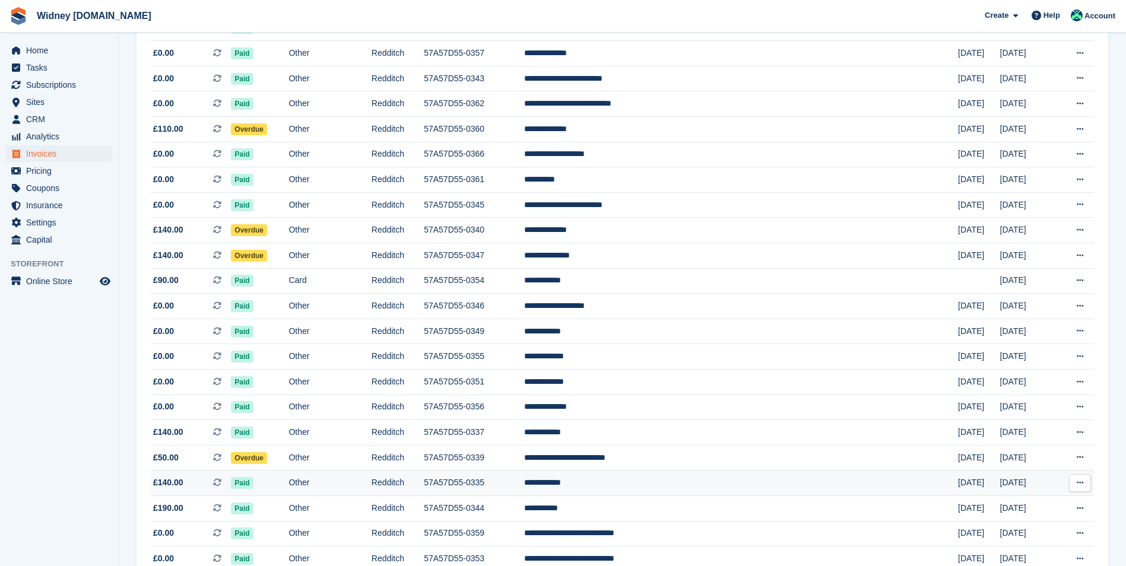
scroll to position [416, 0]
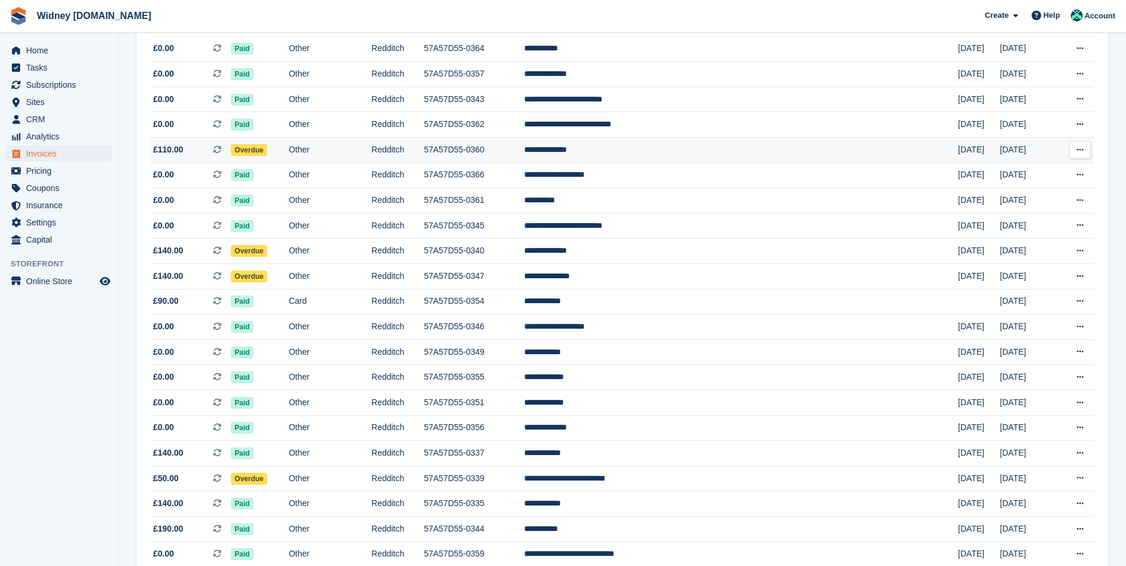
click at [186, 154] on span "£110.00 This is a recurring subscription invoice." at bounding box center [191, 150] width 80 height 12
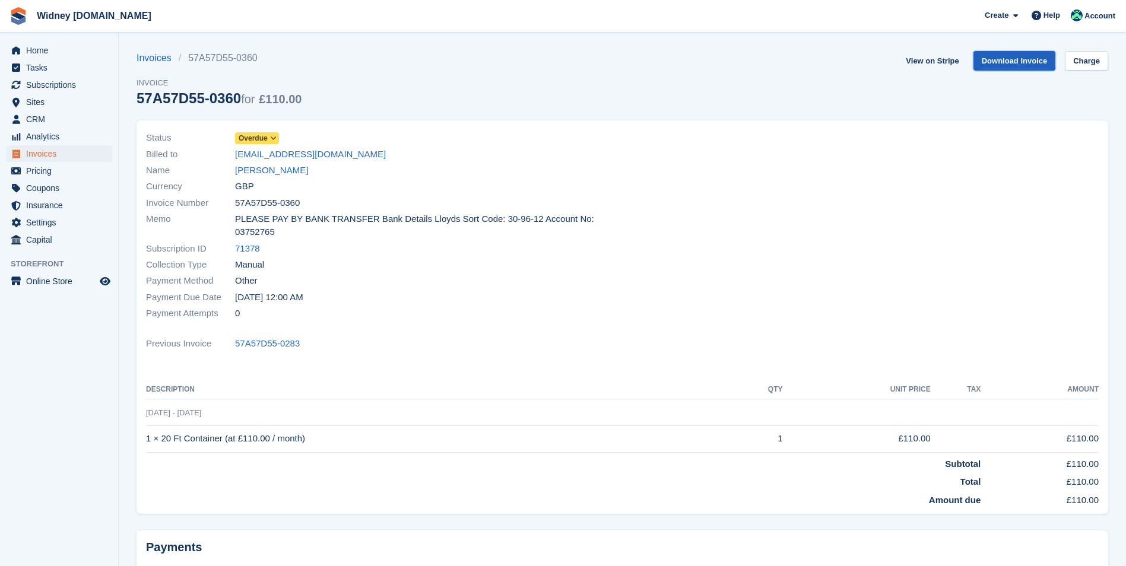
click at [1015, 61] on link "Download Invoice" at bounding box center [1015, 61] width 83 height 20
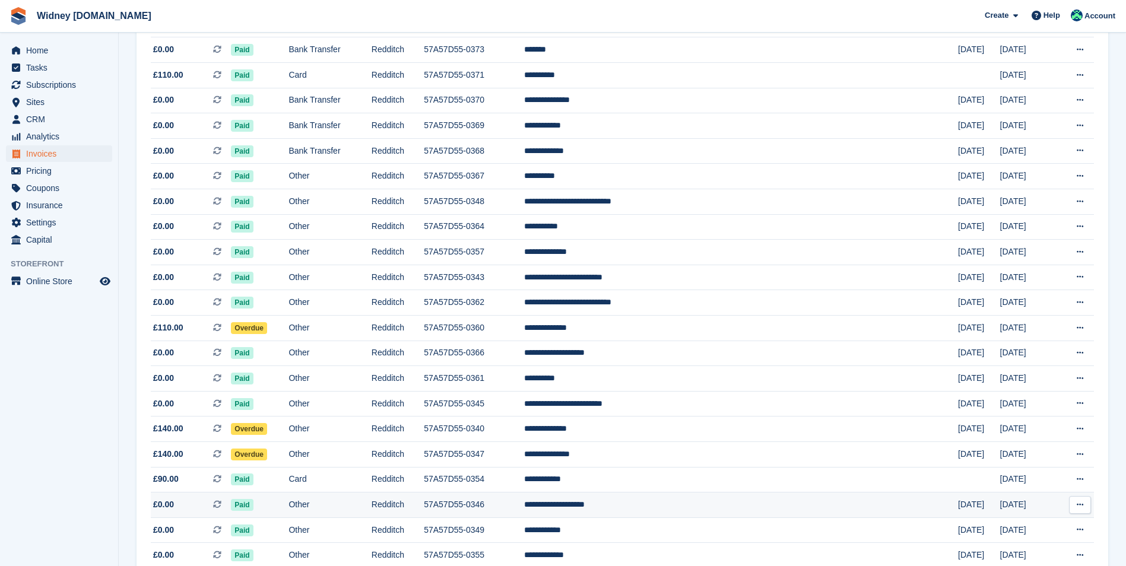
scroll to position [178, 0]
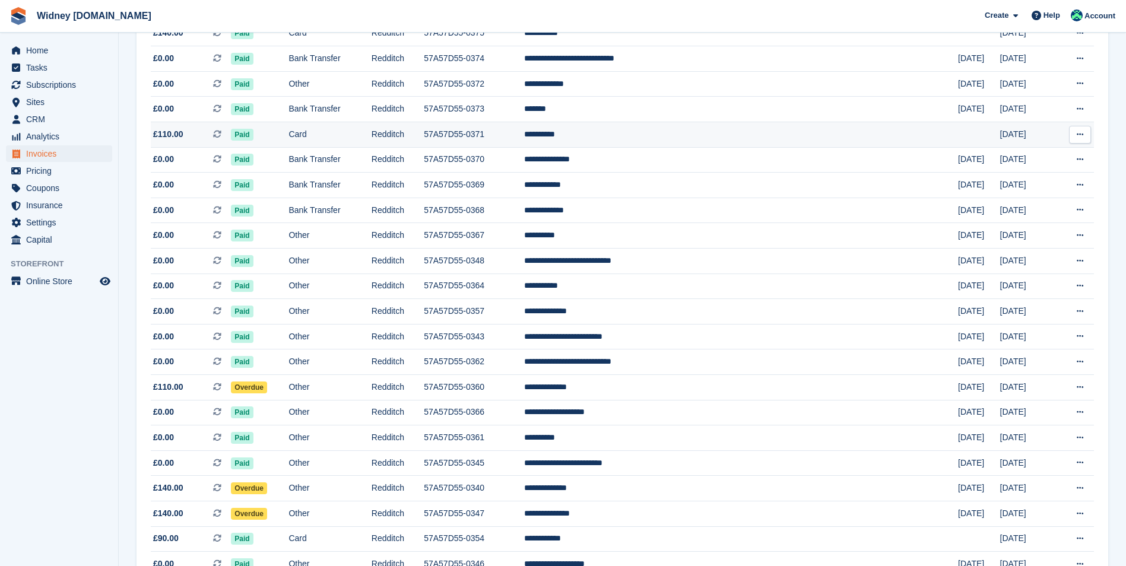
click at [170, 132] on span "£110.00" at bounding box center [168, 134] width 30 height 12
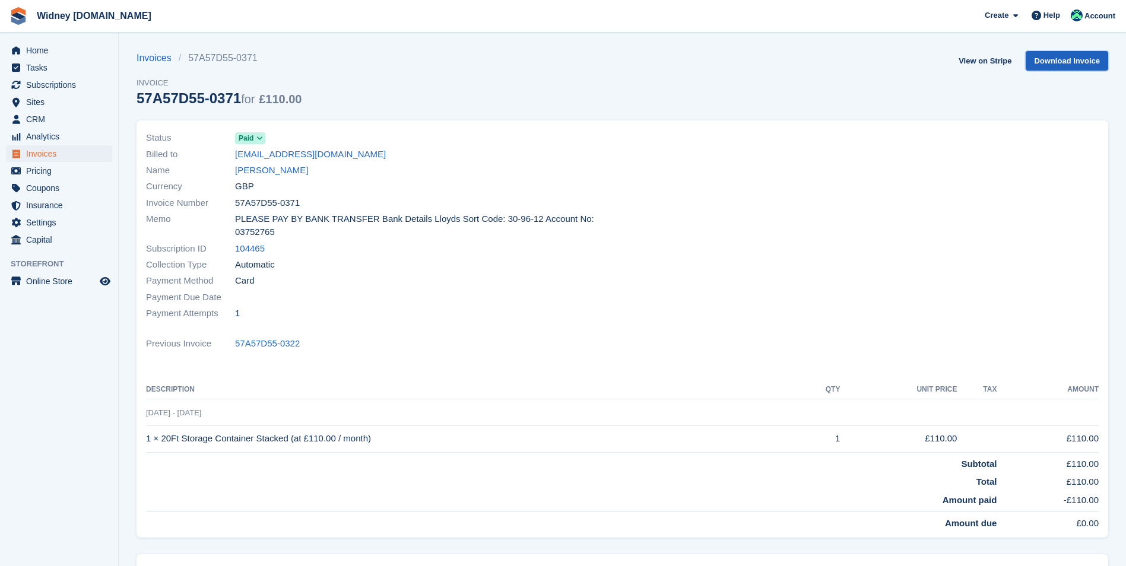
click at [1060, 62] on link "Download Invoice" at bounding box center [1067, 61] width 83 height 20
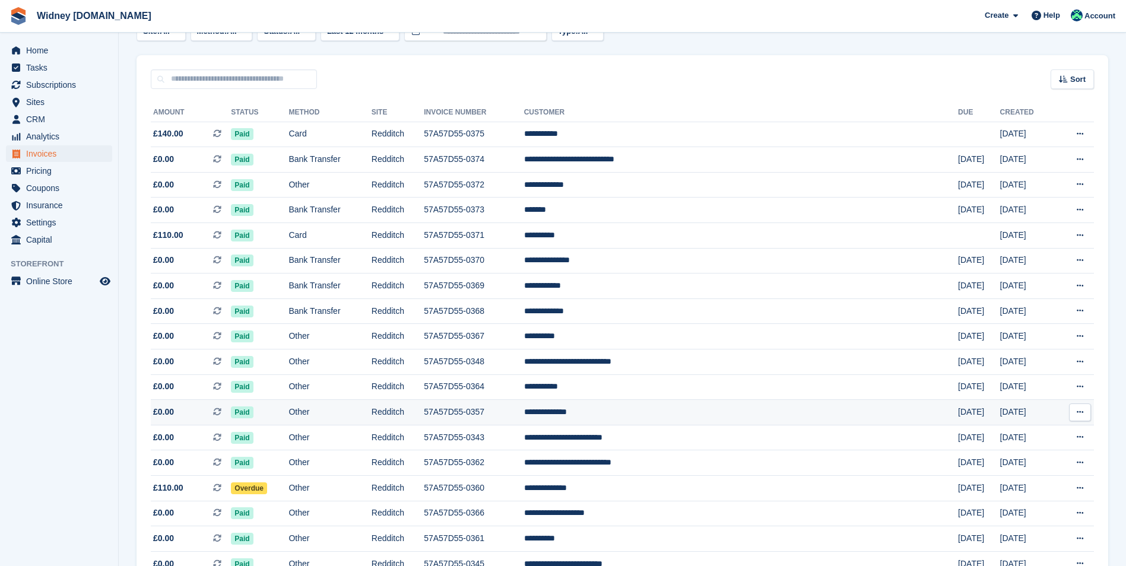
scroll to position [59, 0]
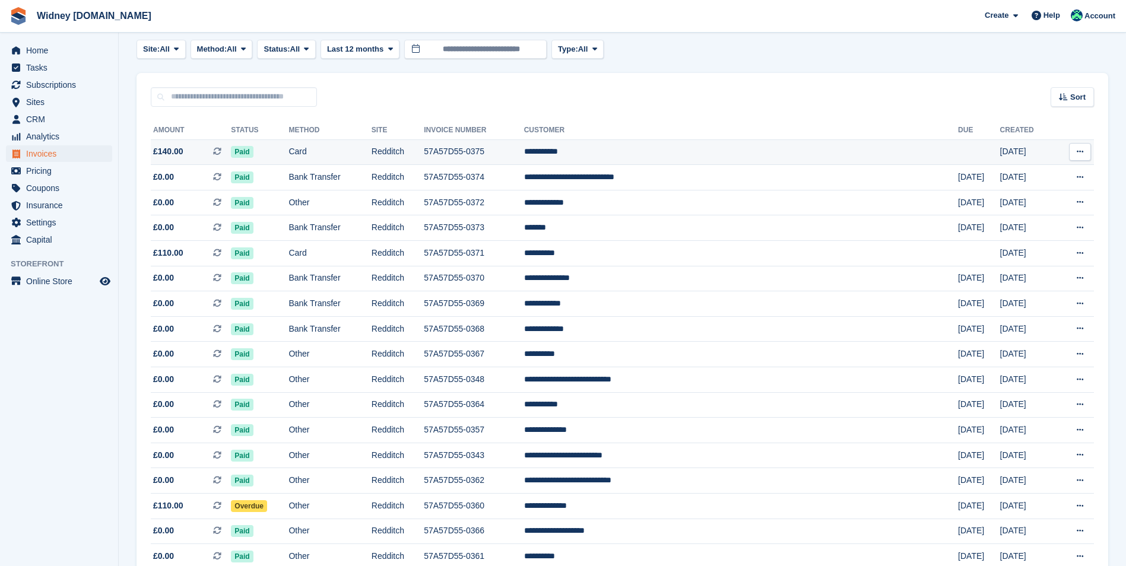
click at [175, 156] on span "£140.00" at bounding box center [168, 151] width 30 height 12
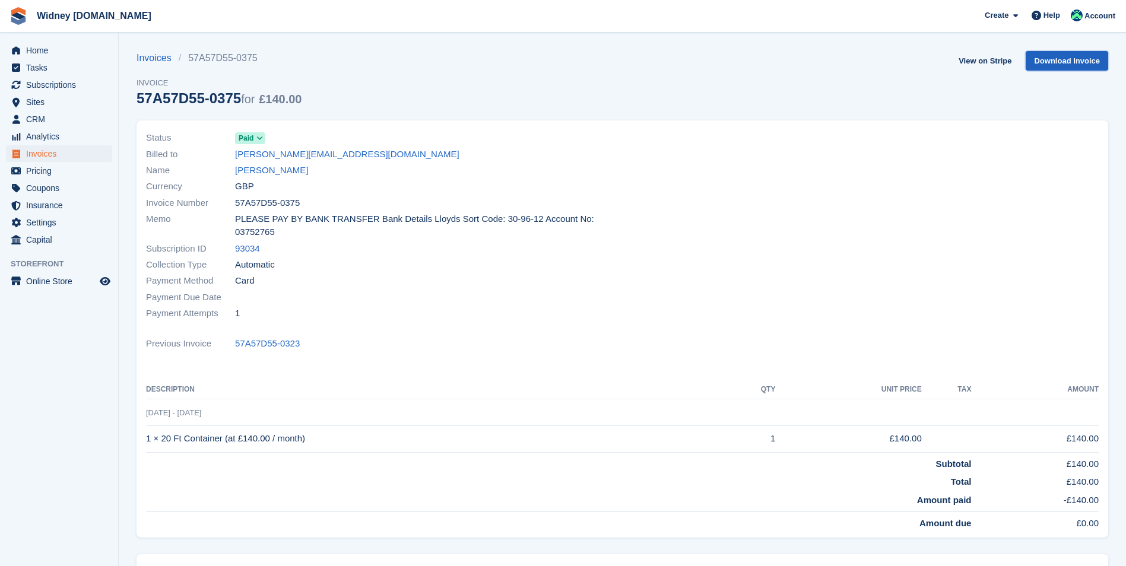
click at [1060, 66] on link "Download Invoice" at bounding box center [1067, 61] width 83 height 20
